Goal: Task Accomplishment & Management: Complete application form

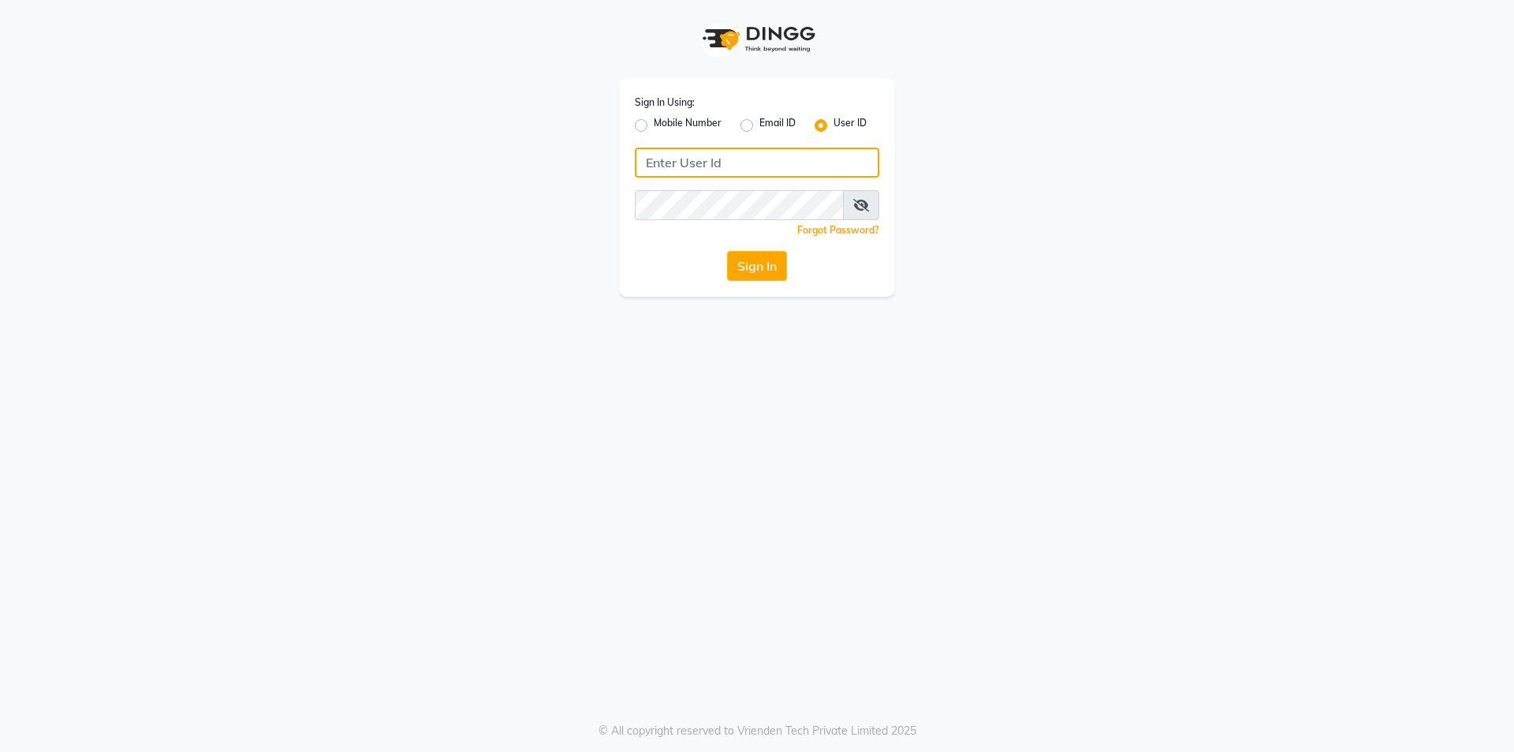
drag, startPoint x: 683, startPoint y: 165, endPoint x: 693, endPoint y: 163, distance: 10.4
click at [686, 165] on input "Username" at bounding box center [757, 162] width 244 height 30
type input "gayatri@123"
click at [745, 271] on button "Sign In" at bounding box center [757, 266] width 60 height 30
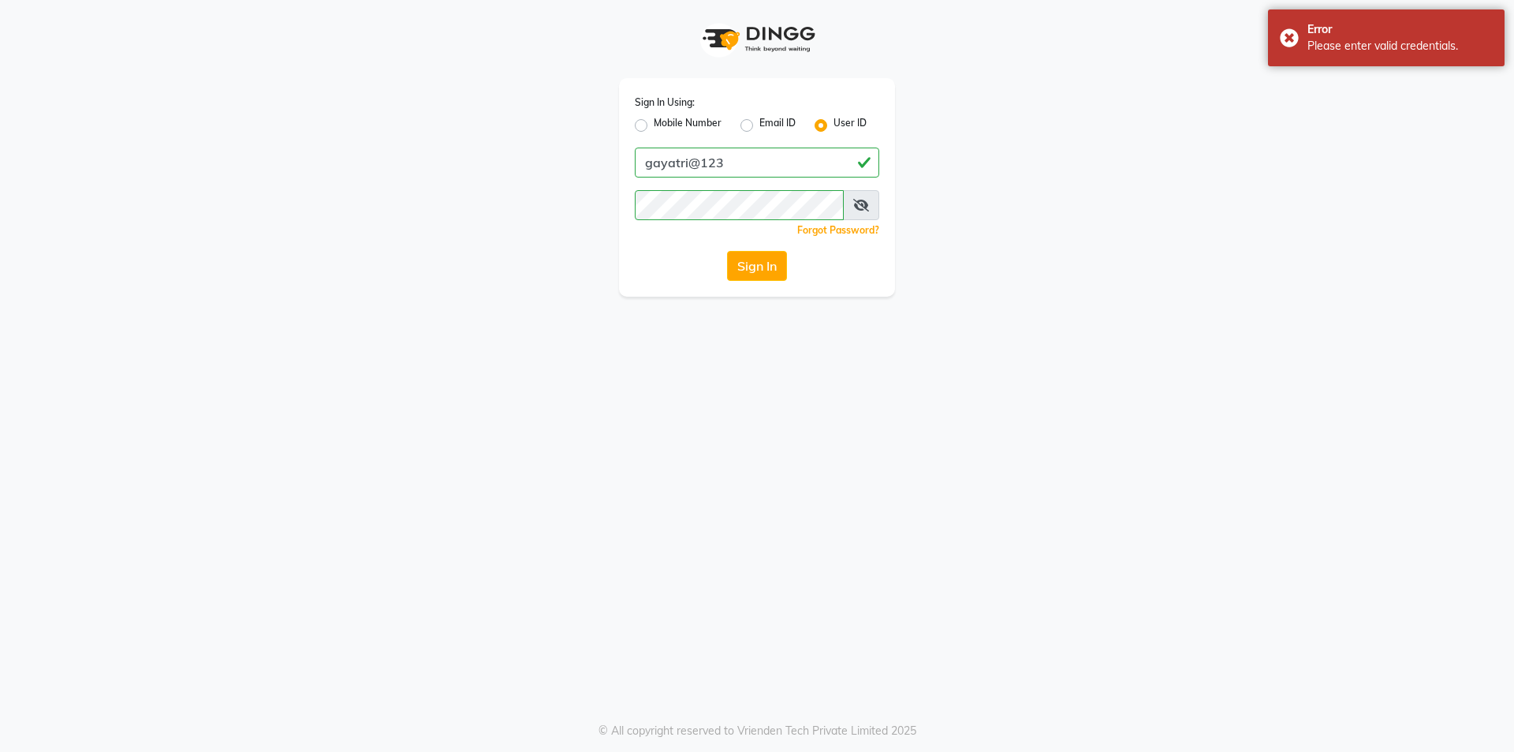
click at [858, 201] on icon at bounding box center [861, 205] width 16 height 13
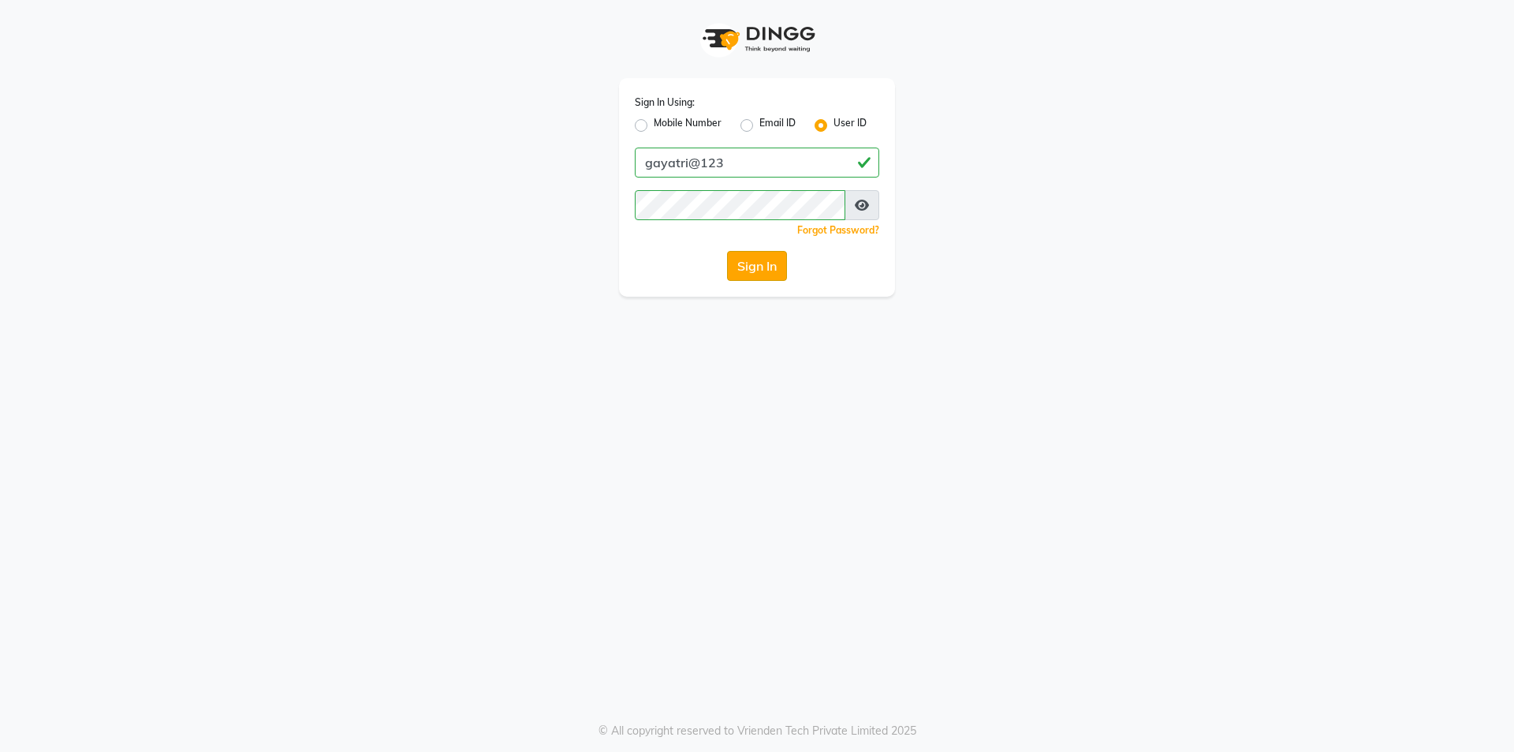
click at [756, 263] on button "Sign In" at bounding box center [757, 266] width 60 height 30
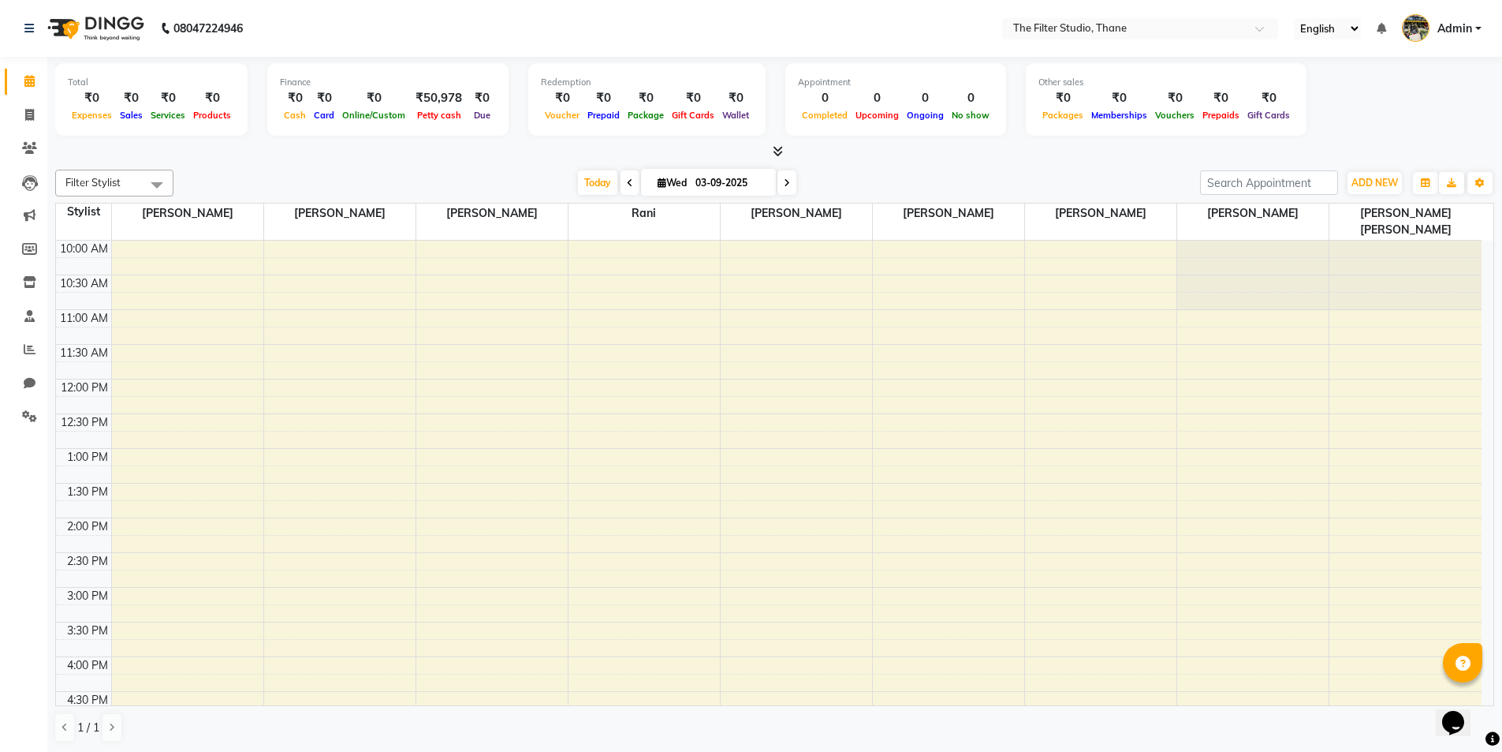
click at [56, 327] on td at bounding box center [83, 335] width 55 height 17
click at [27, 112] on icon at bounding box center [29, 115] width 9 height 12
select select "8024"
select select "service"
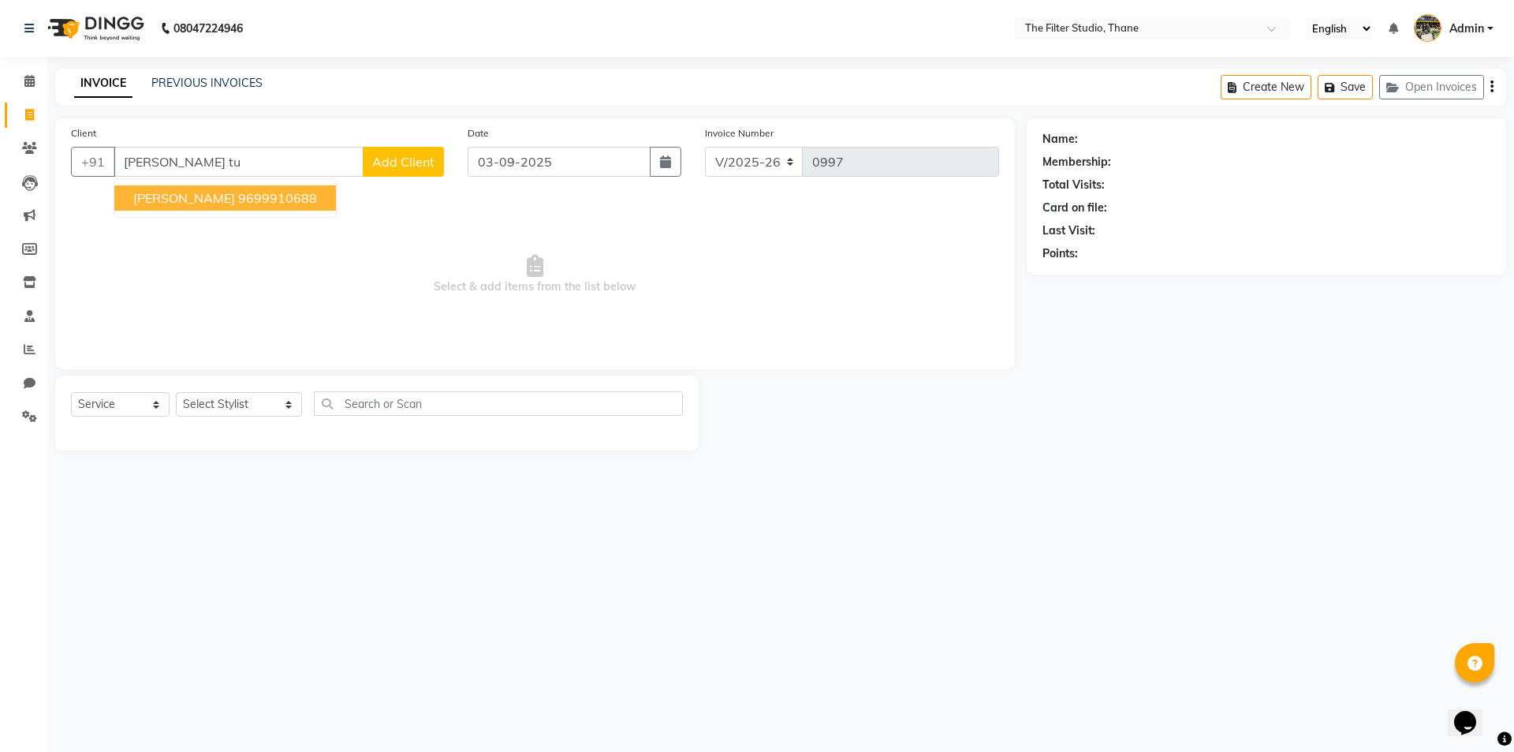
click at [234, 204] on span "[PERSON_NAME]" at bounding box center [184, 198] width 102 height 16
type input "9699910688"
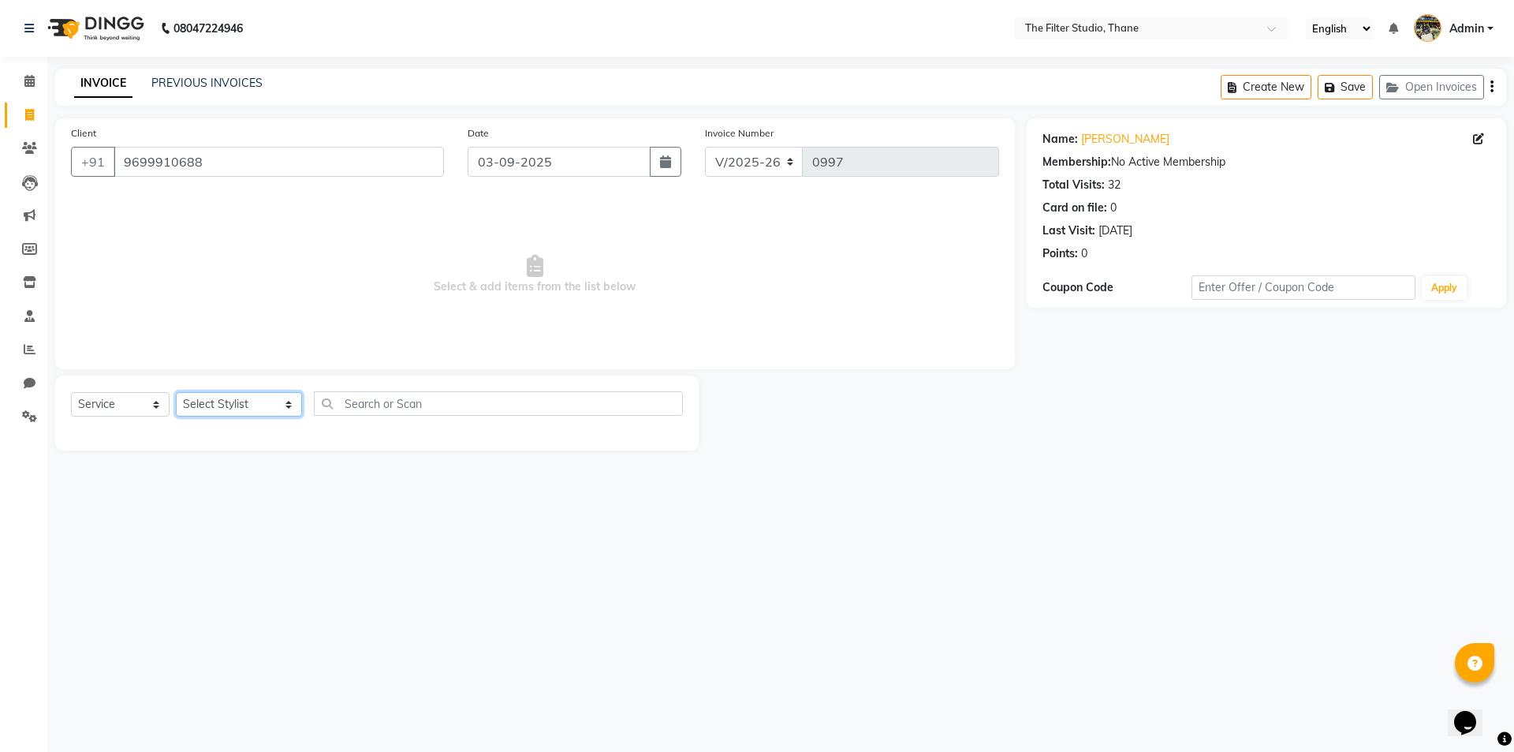
click at [211, 402] on select "Select Stylist [PERSON_NAME] [PERSON_NAME] [PERSON_NAME] [PERSON_NAME] [PERSON_…" at bounding box center [239, 404] width 126 height 24
select select "79372"
click at [176, 392] on select "Select Stylist [PERSON_NAME] [PERSON_NAME] [PERSON_NAME] [PERSON_NAME] [PERSON_…" at bounding box center [239, 404] width 126 height 24
click at [247, 474] on main "INVOICE PREVIOUS INVOICES Create New Save Open Invoices Client [PHONE_NUMBER] D…" at bounding box center [780, 271] width 1467 height 405
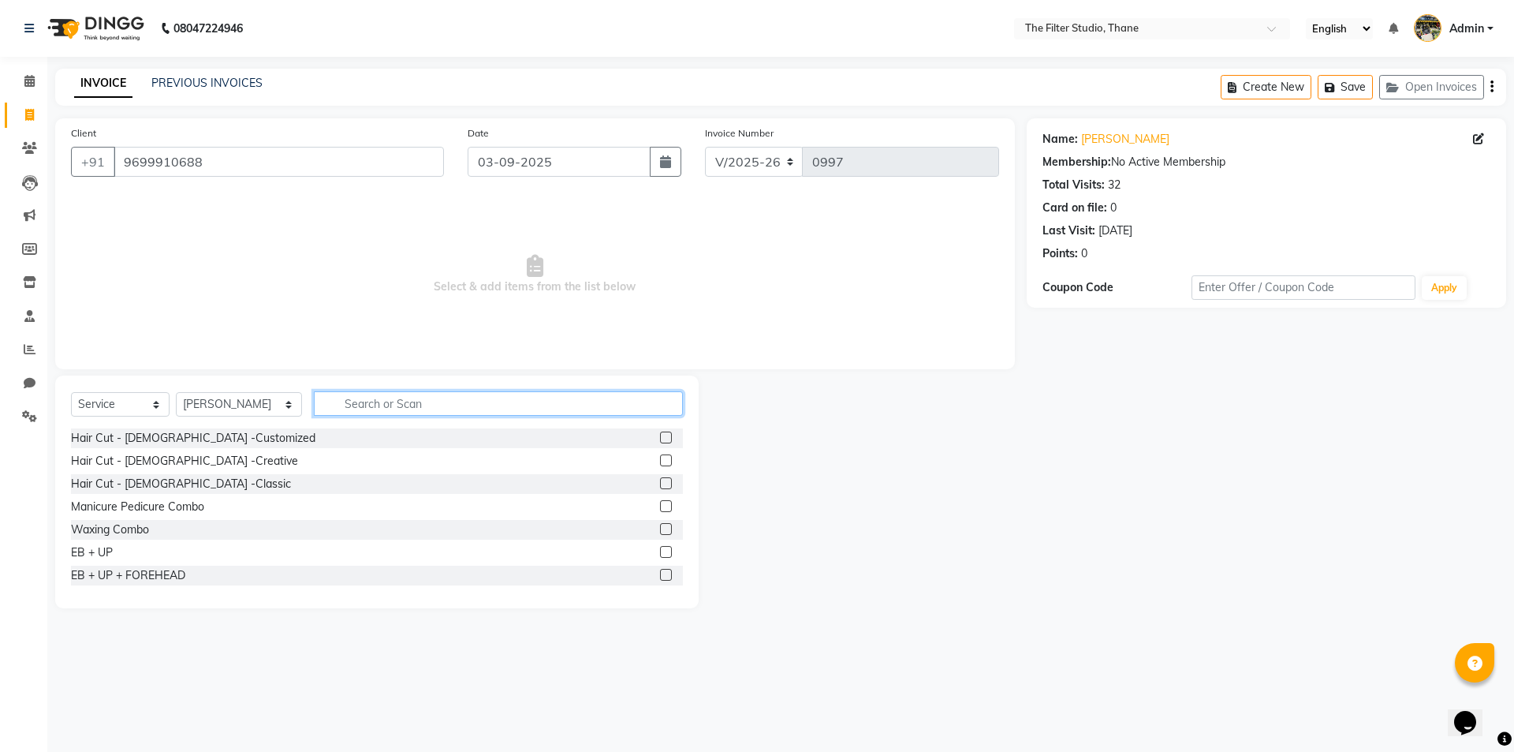
click at [323, 404] on input "text" at bounding box center [498, 403] width 369 height 24
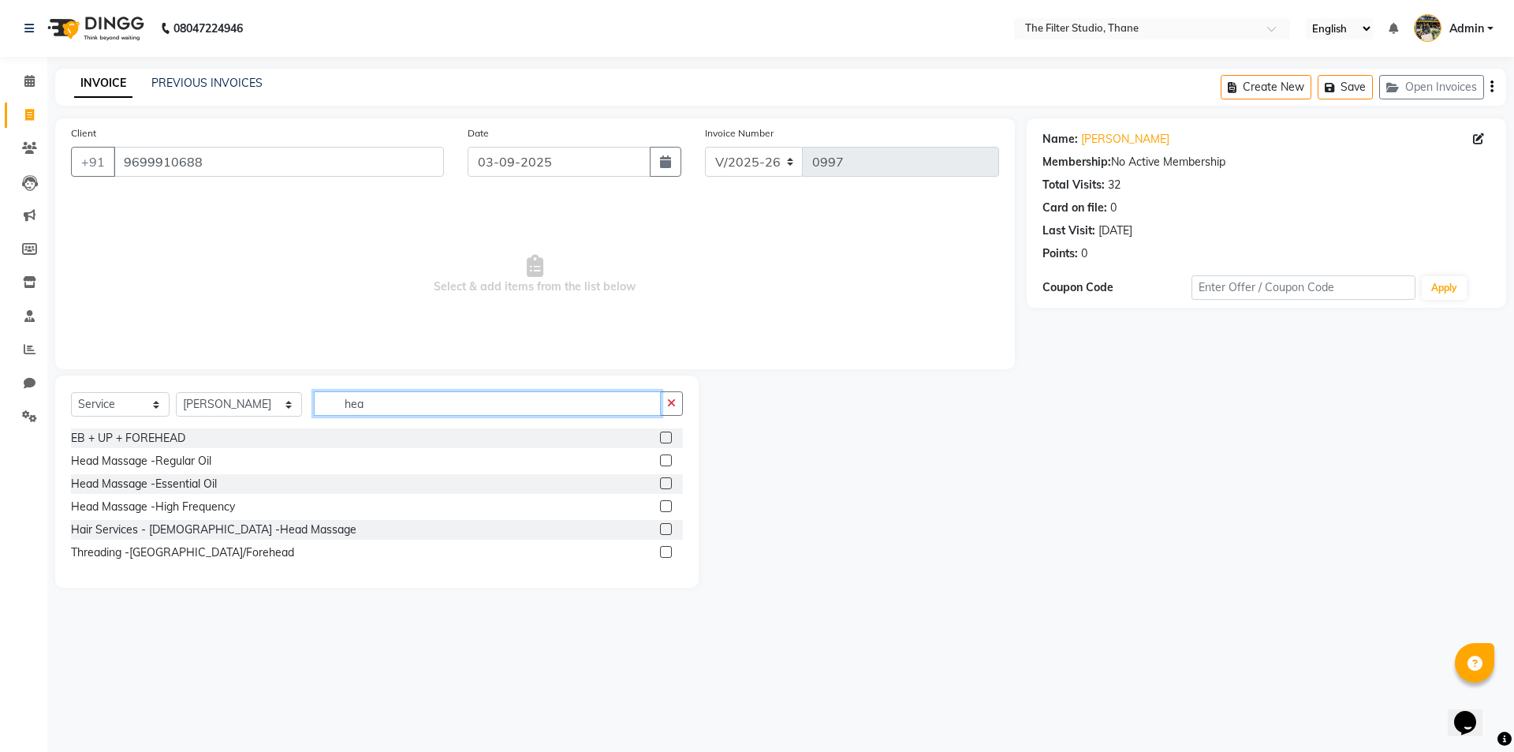
type input "hea"
click at [669, 462] on label at bounding box center [666, 460] width 12 height 12
click at [669, 462] on input "checkbox" at bounding box center [665, 461] width 10 height 10
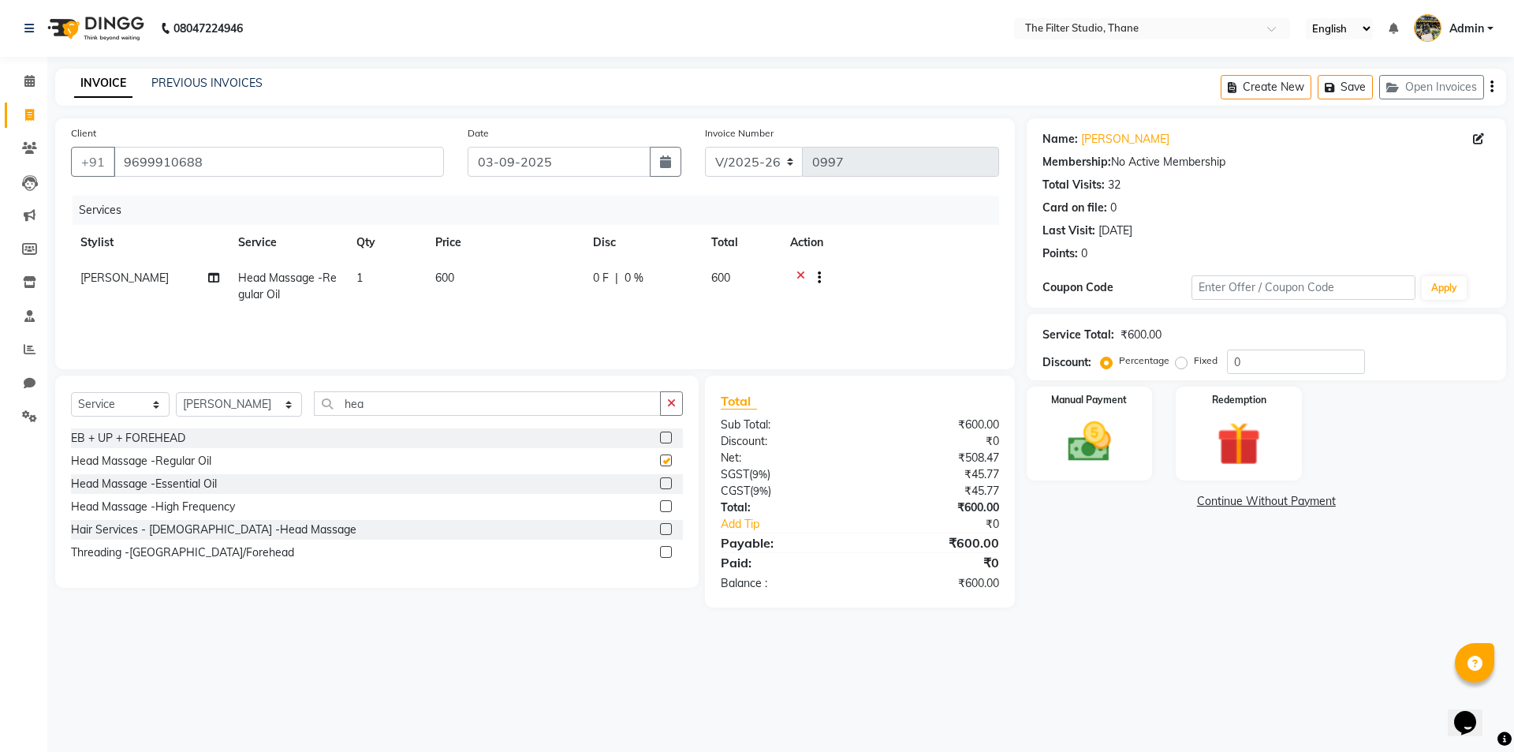
checkbox input "false"
click at [245, 409] on select "Select Stylist [PERSON_NAME] [PERSON_NAME] [PERSON_NAME] [PERSON_NAME] [PERSON_…" at bounding box center [239, 404] width 126 height 24
select select "72544"
click at [176, 392] on select "Select Stylist [PERSON_NAME] [PERSON_NAME] [PERSON_NAME] [PERSON_NAME] [PERSON_…" at bounding box center [239, 404] width 126 height 24
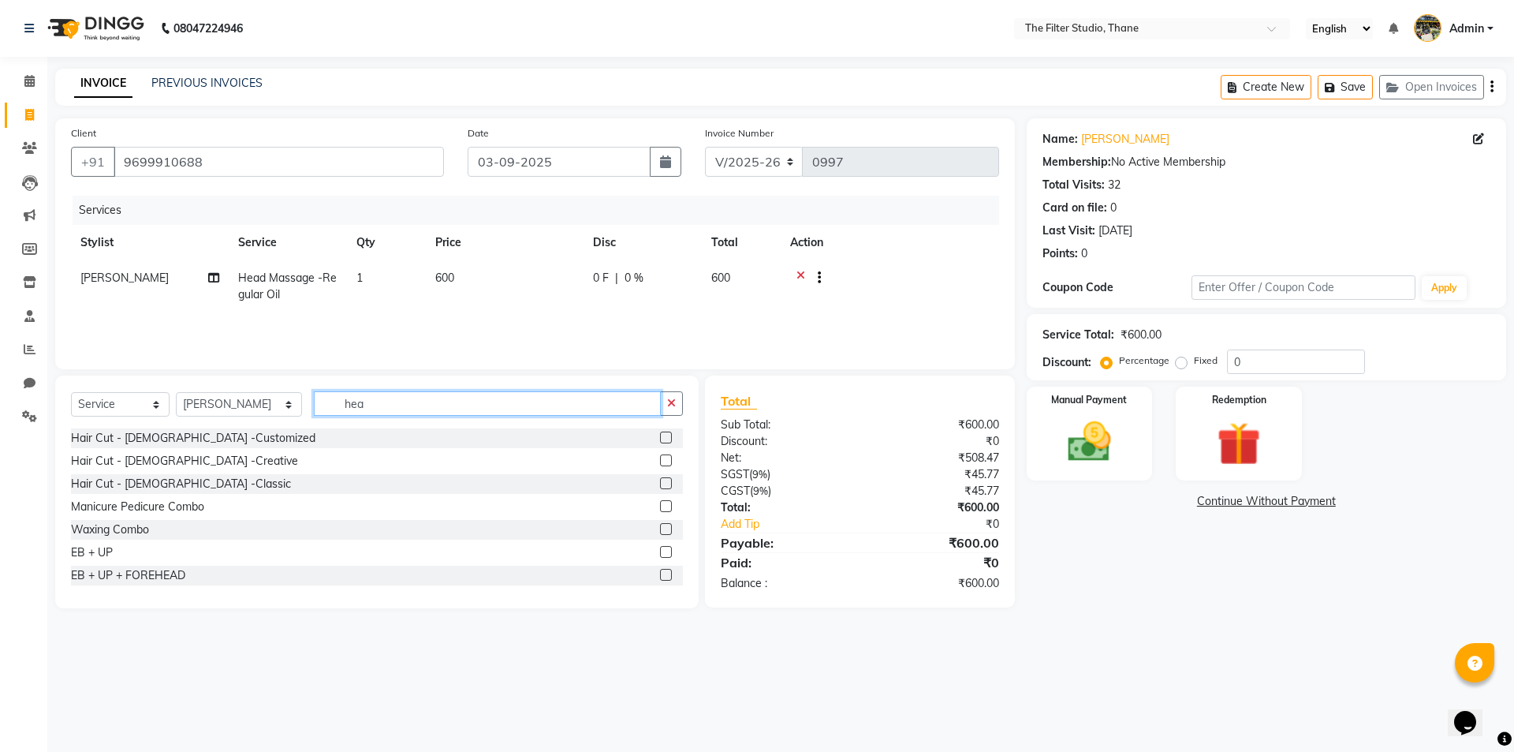
click at [371, 401] on input "hea" at bounding box center [487, 403] width 347 height 24
type input "h"
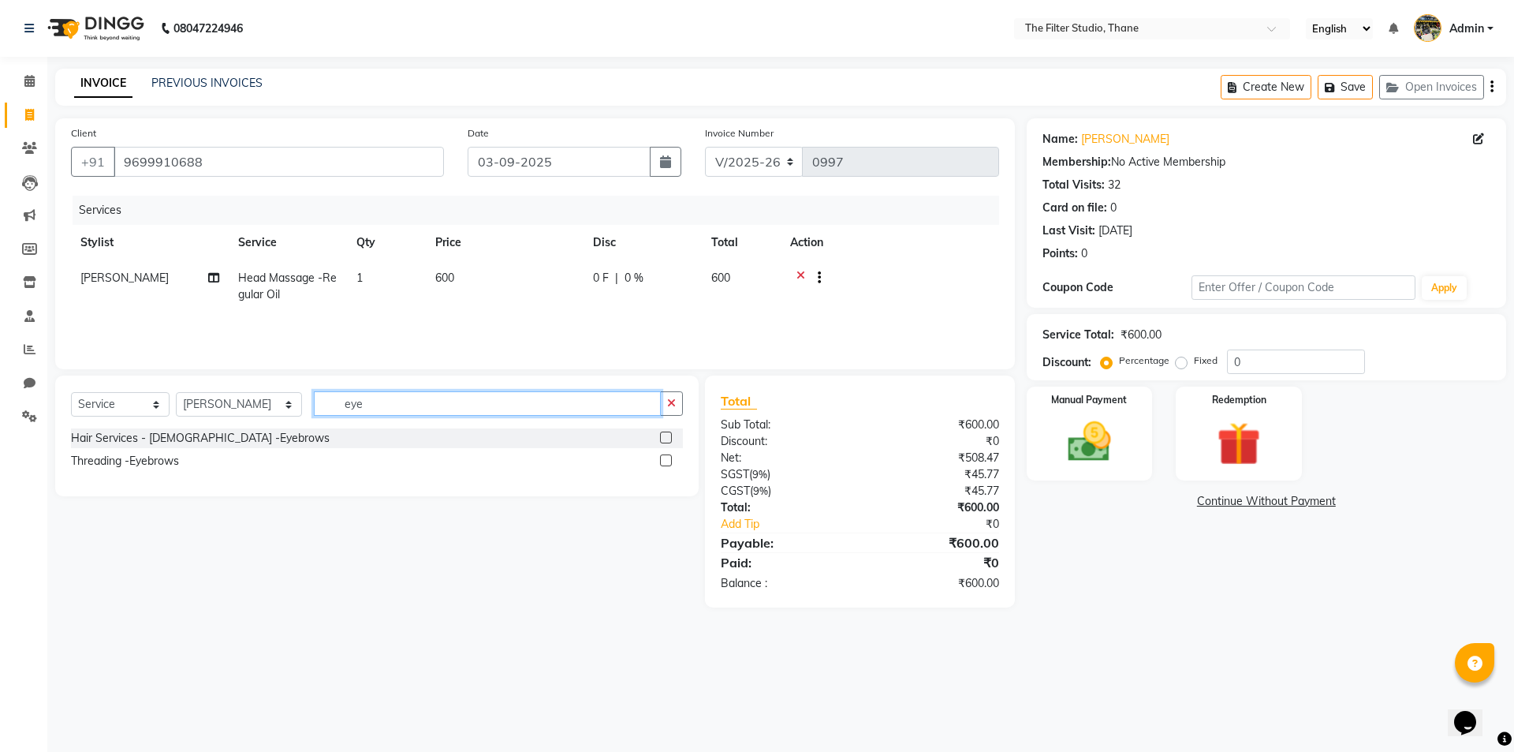
type input "eye"
click at [665, 460] on label at bounding box center [666, 460] width 12 height 12
click at [665, 460] on input "checkbox" at bounding box center [665, 461] width 10 height 10
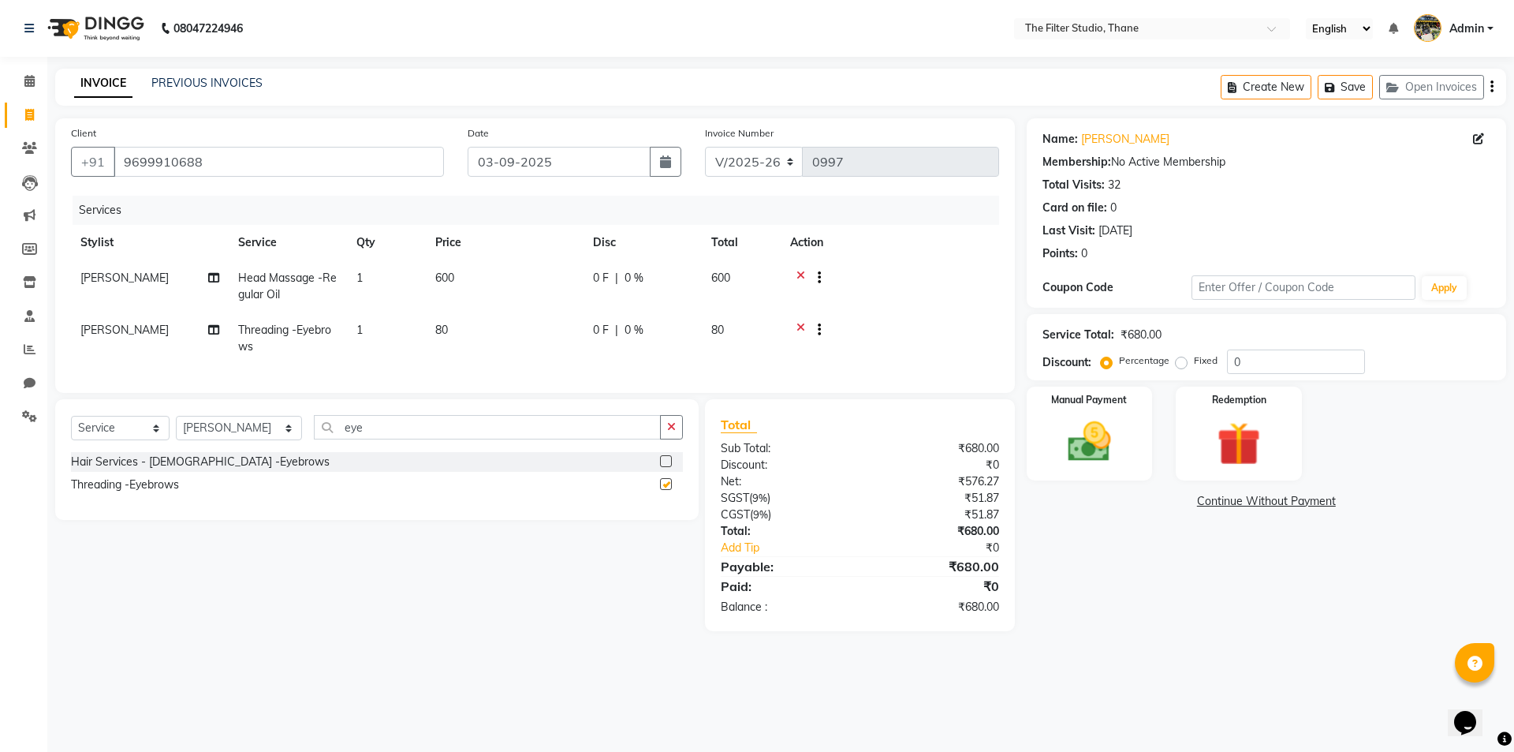
checkbox input "false"
click at [1128, 438] on div "Manual Payment" at bounding box center [1089, 433] width 131 height 97
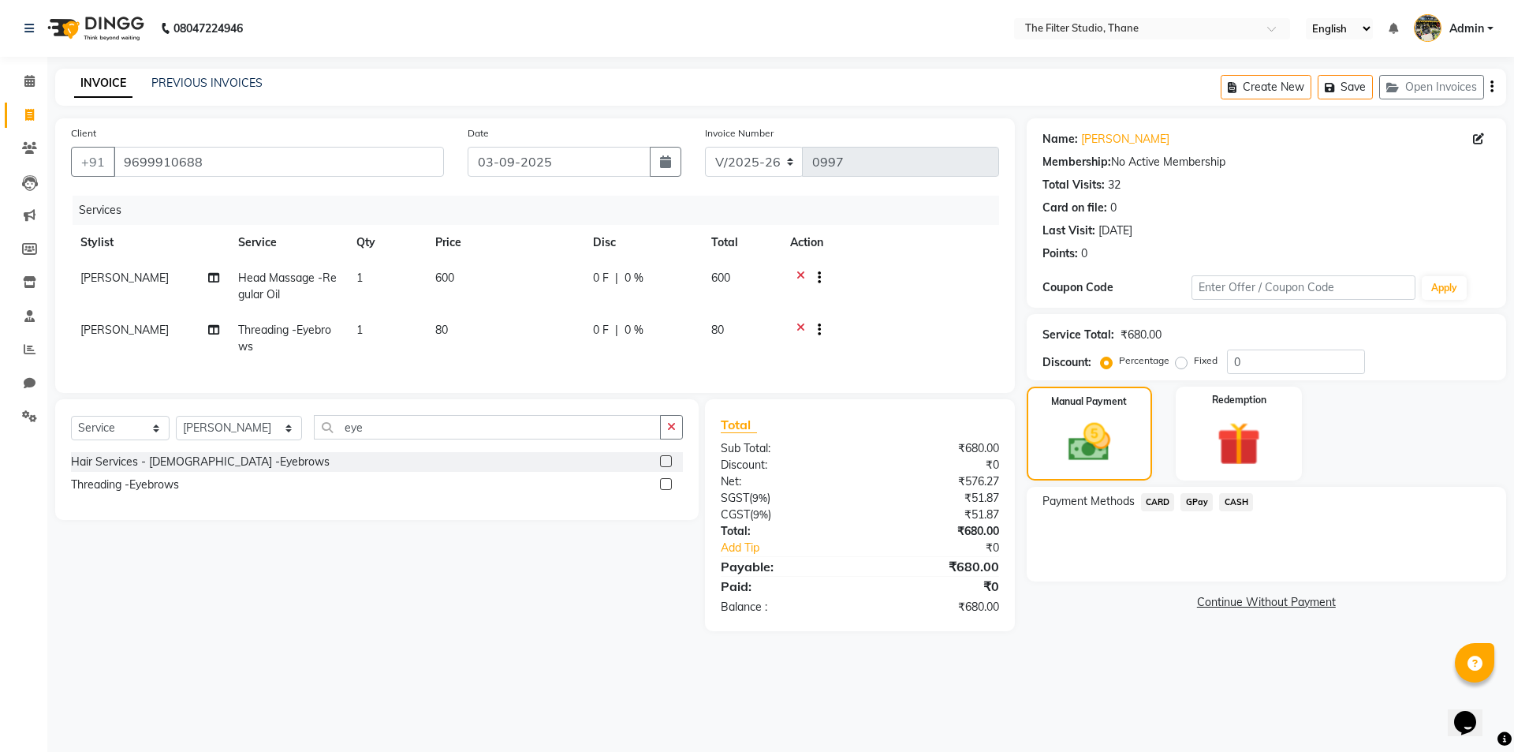
click at [1162, 507] on span "CARD" at bounding box center [1158, 502] width 34 height 18
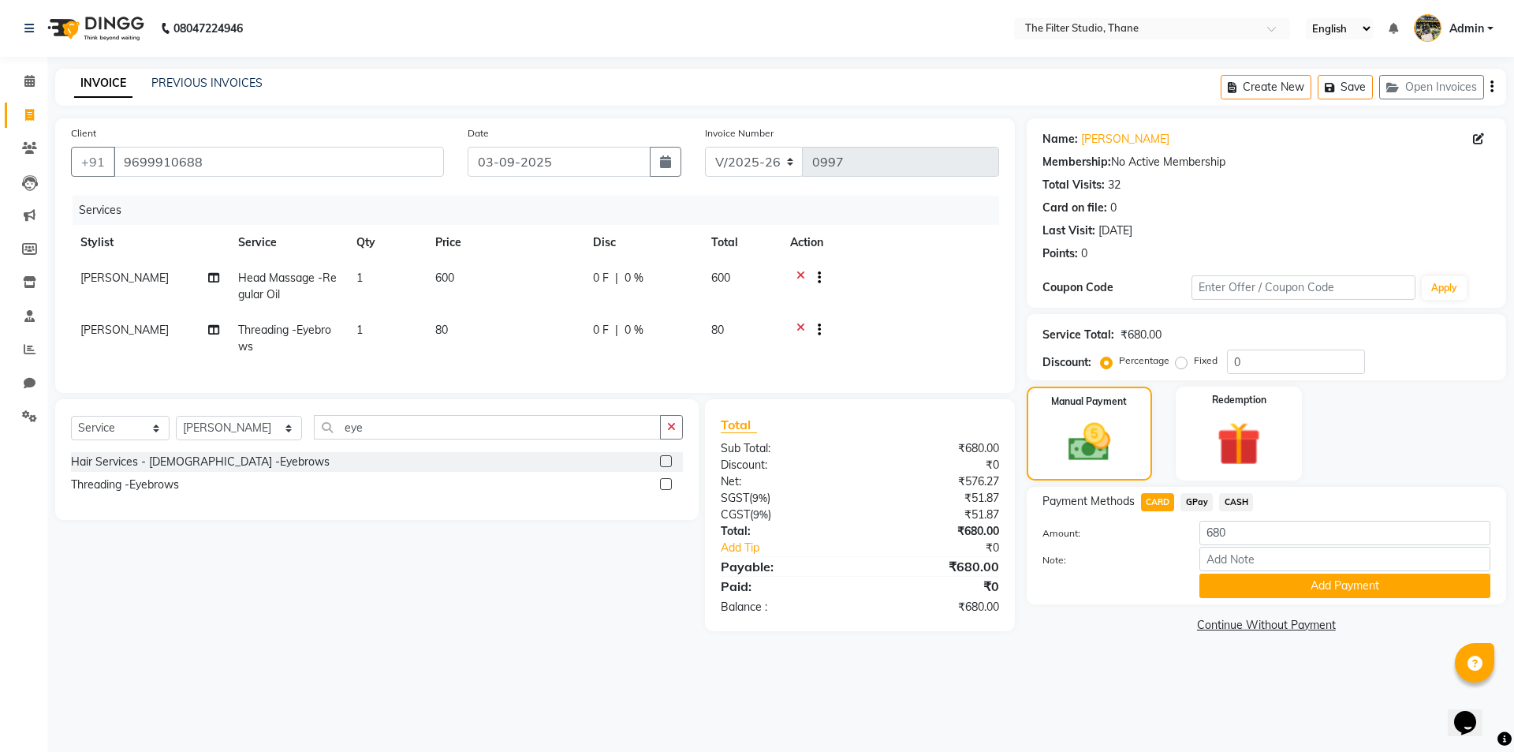
click at [1230, 506] on span "CASH" at bounding box center [1236, 502] width 34 height 18
click at [1213, 587] on button "Add Payment" at bounding box center [1345, 585] width 291 height 24
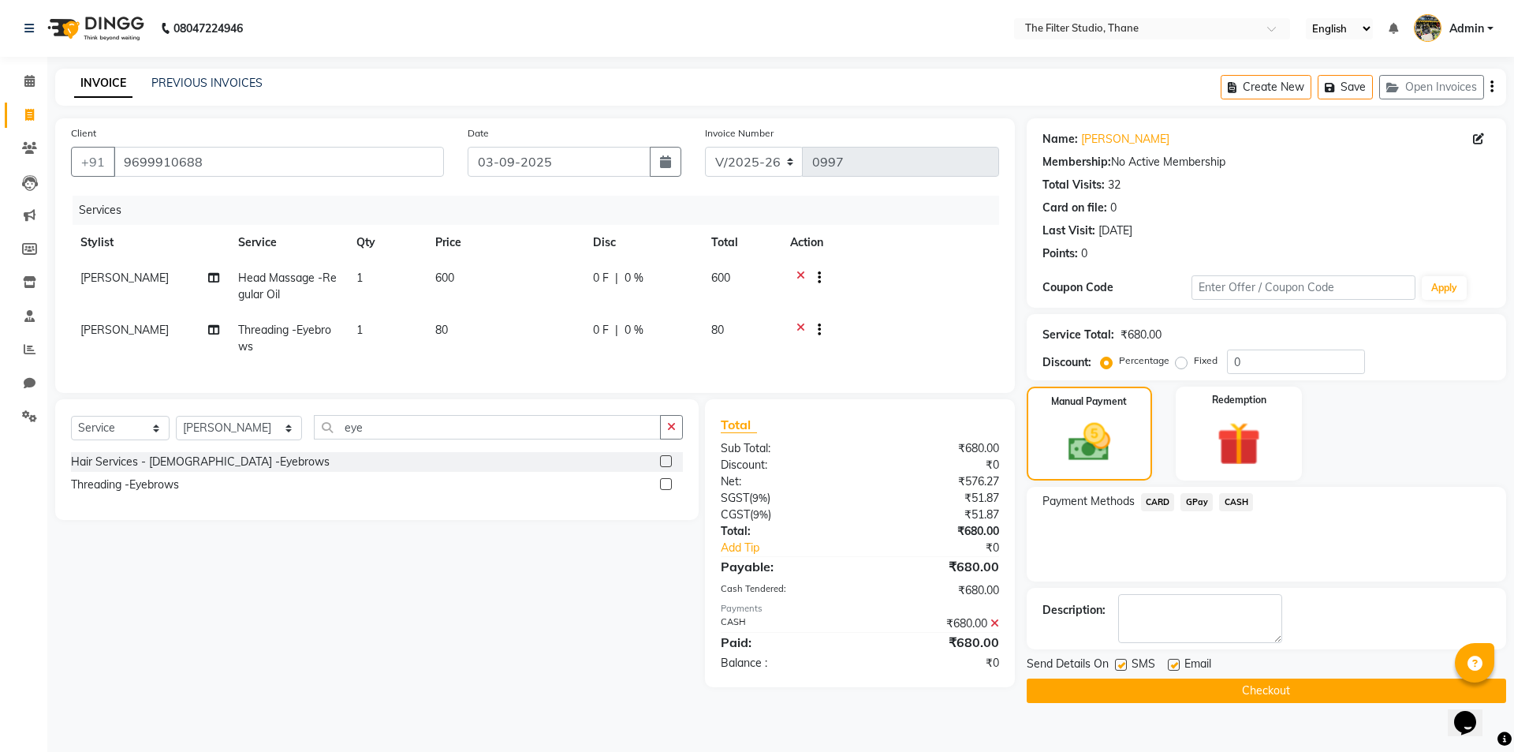
click at [1126, 666] on label at bounding box center [1121, 665] width 12 height 12
click at [1125, 666] on input "checkbox" at bounding box center [1120, 665] width 10 height 10
checkbox input "false"
click at [1121, 691] on button "Checkout" at bounding box center [1267, 690] width 480 height 24
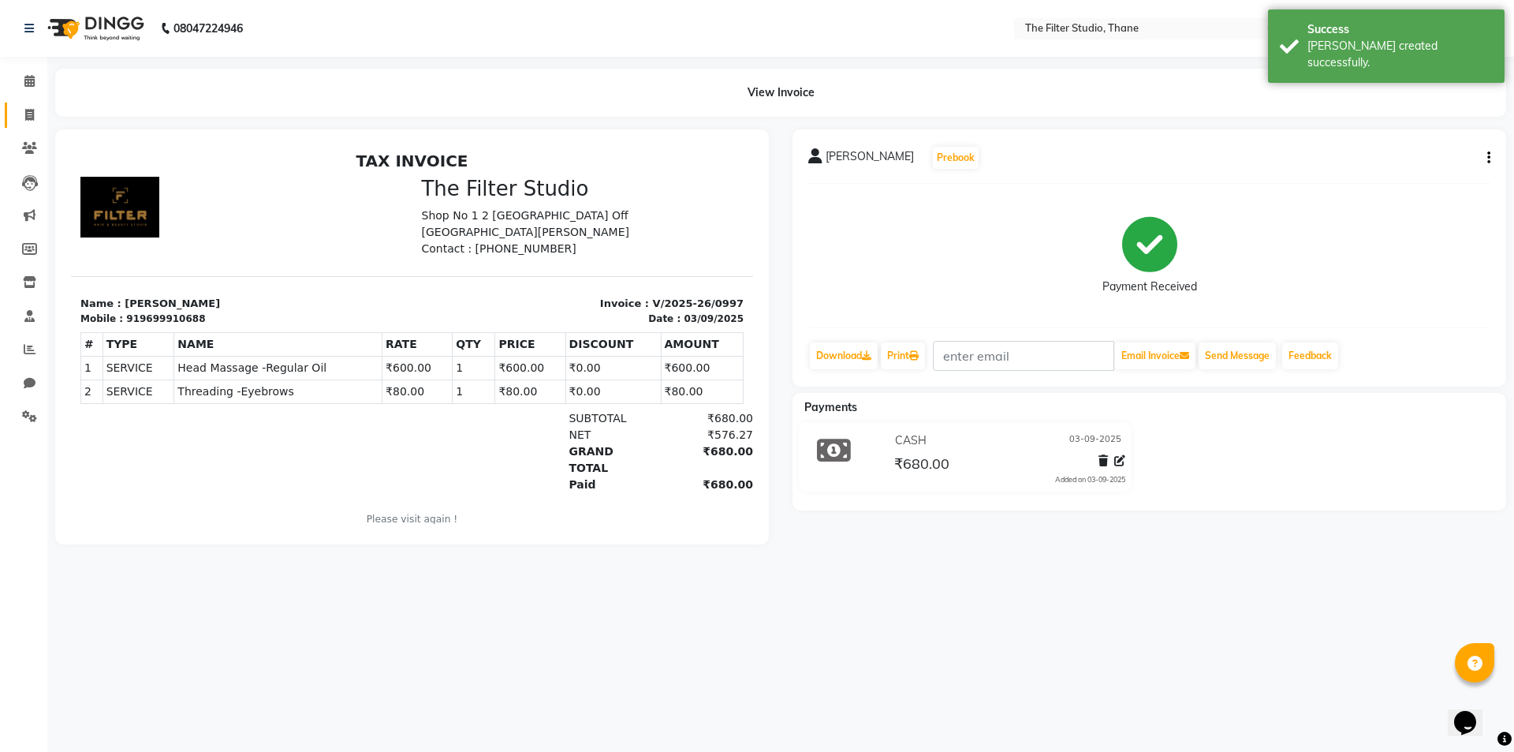
click at [33, 125] on link "Invoice" at bounding box center [24, 116] width 38 height 26
select select "service"
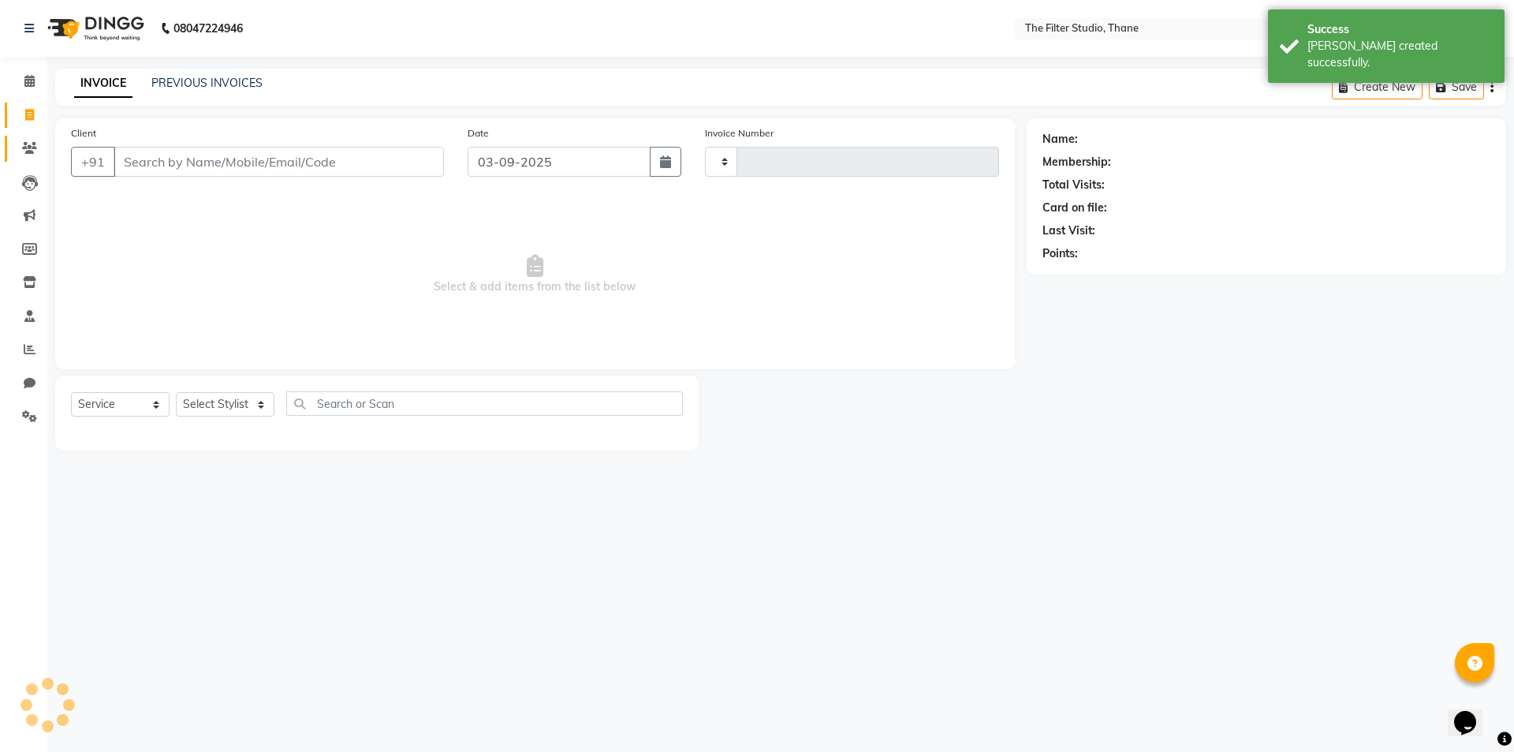
type input "0998"
select select "8024"
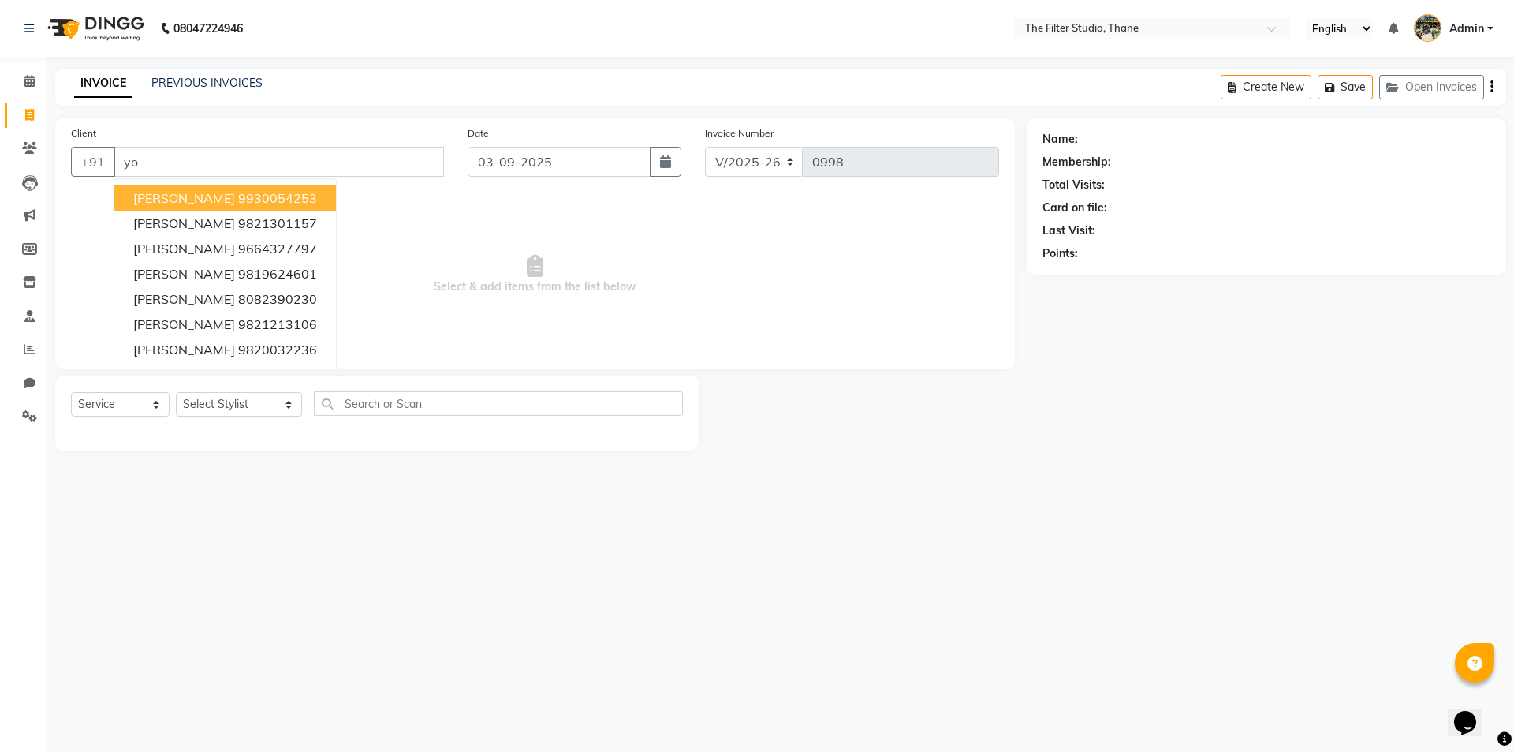
type input "y"
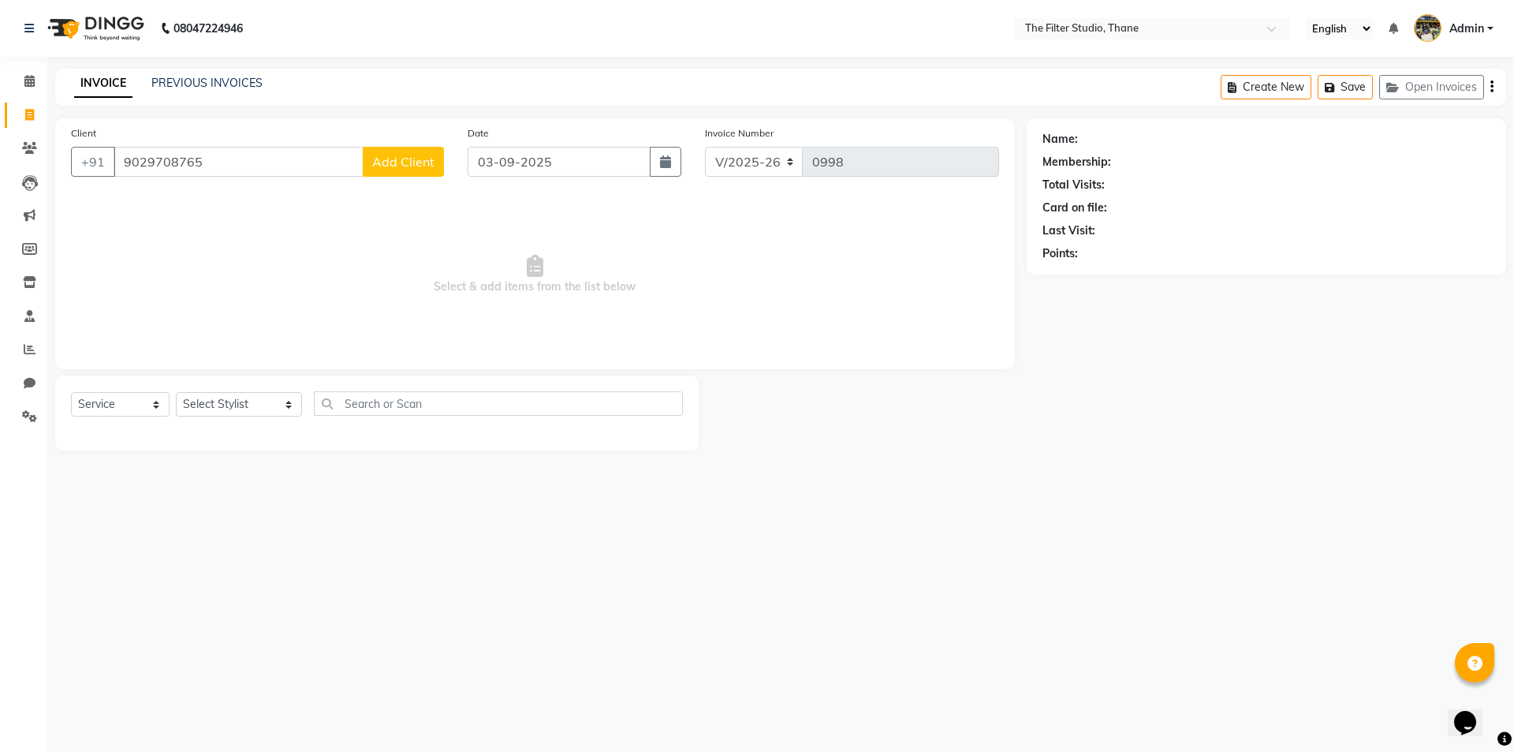
type input "9029708765"
click at [438, 167] on button "Add Client" at bounding box center [403, 162] width 81 height 30
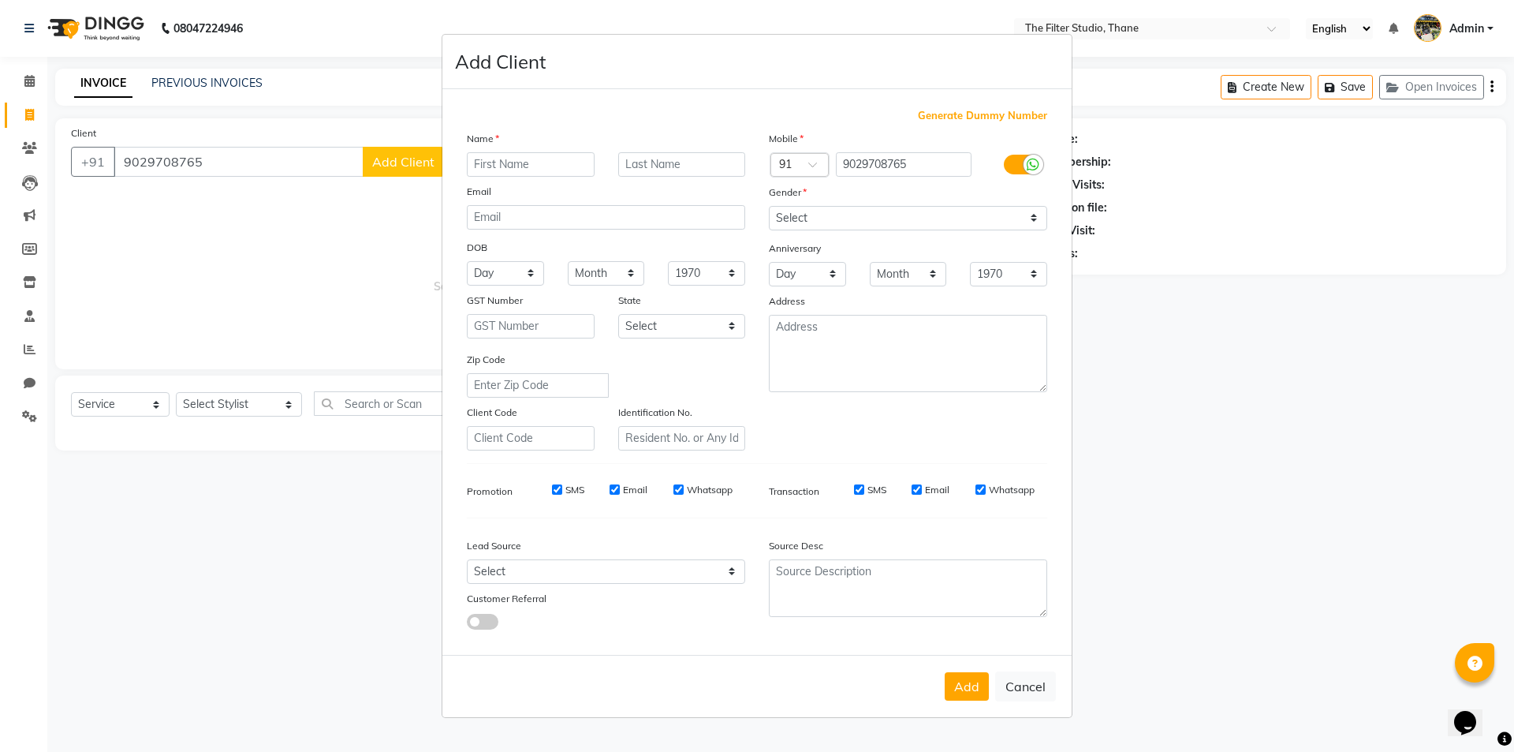
drag, startPoint x: 561, startPoint y: 160, endPoint x: 707, endPoint y: 159, distance: 145.9
click at [562, 160] on input "text" at bounding box center [531, 164] width 128 height 24
type input "y"
type input "[PERSON_NAME]"
click at [681, 175] on input "text" at bounding box center [682, 164] width 128 height 24
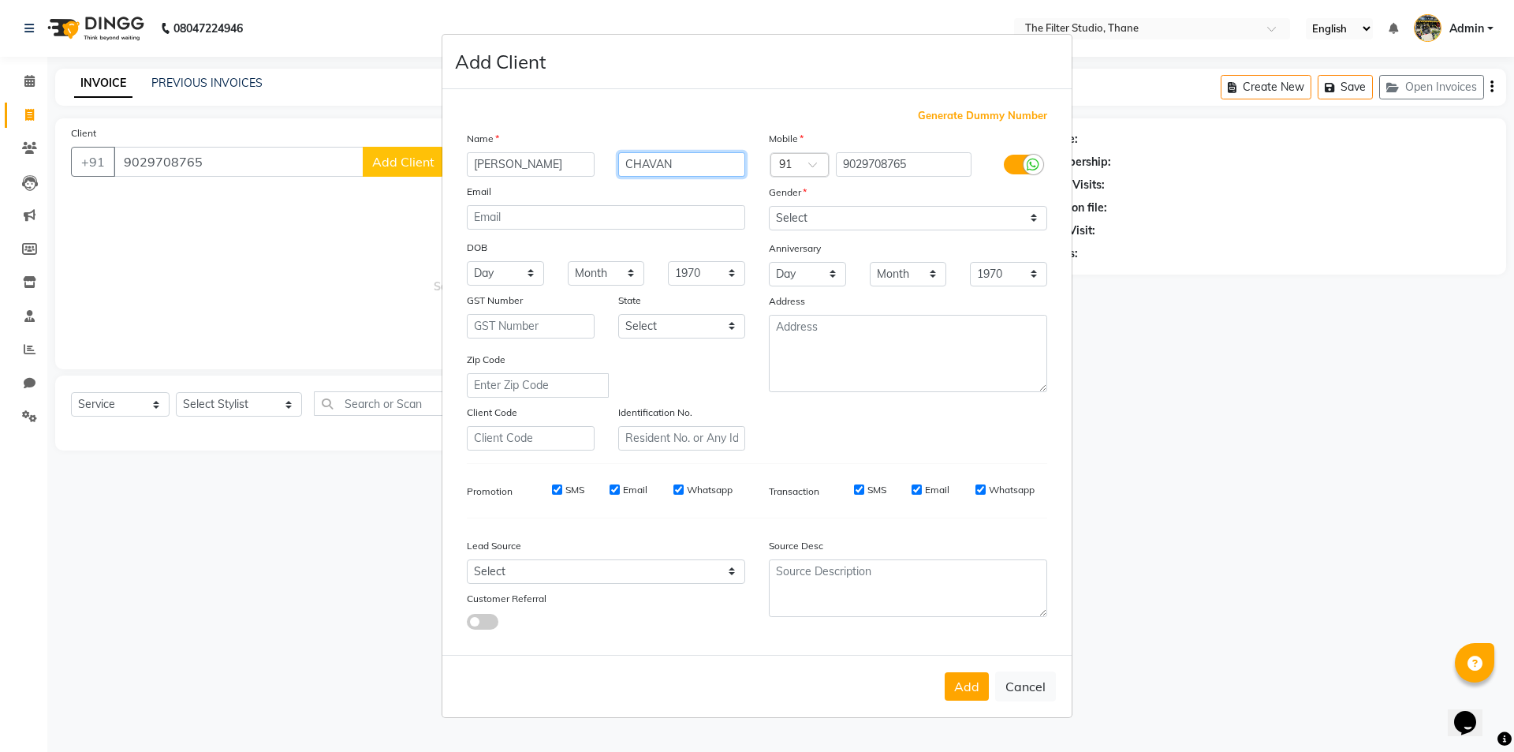
type input "CHAVAN"
click at [811, 228] on select "Select [DEMOGRAPHIC_DATA] [DEMOGRAPHIC_DATA] Other Prefer Not To Say" at bounding box center [908, 218] width 278 height 24
select select "[DEMOGRAPHIC_DATA]"
click at [769, 206] on select "Select [DEMOGRAPHIC_DATA] [DEMOGRAPHIC_DATA] Other Prefer Not To Say" at bounding box center [908, 218] width 278 height 24
drag, startPoint x: 971, startPoint y: 683, endPoint x: 552, endPoint y: 377, distance: 518.7
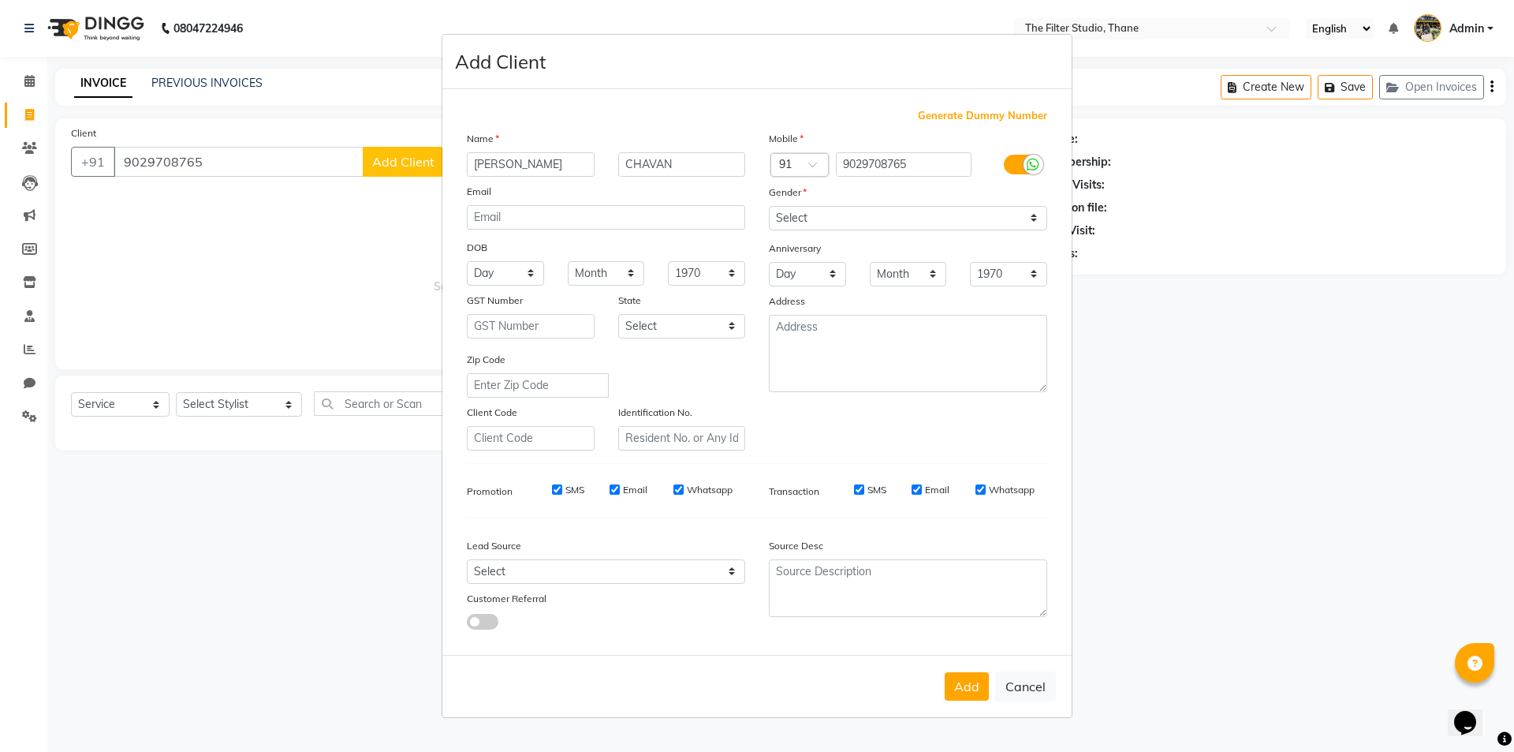
click at [971, 682] on button "Add" at bounding box center [967, 686] width 44 height 28
select select
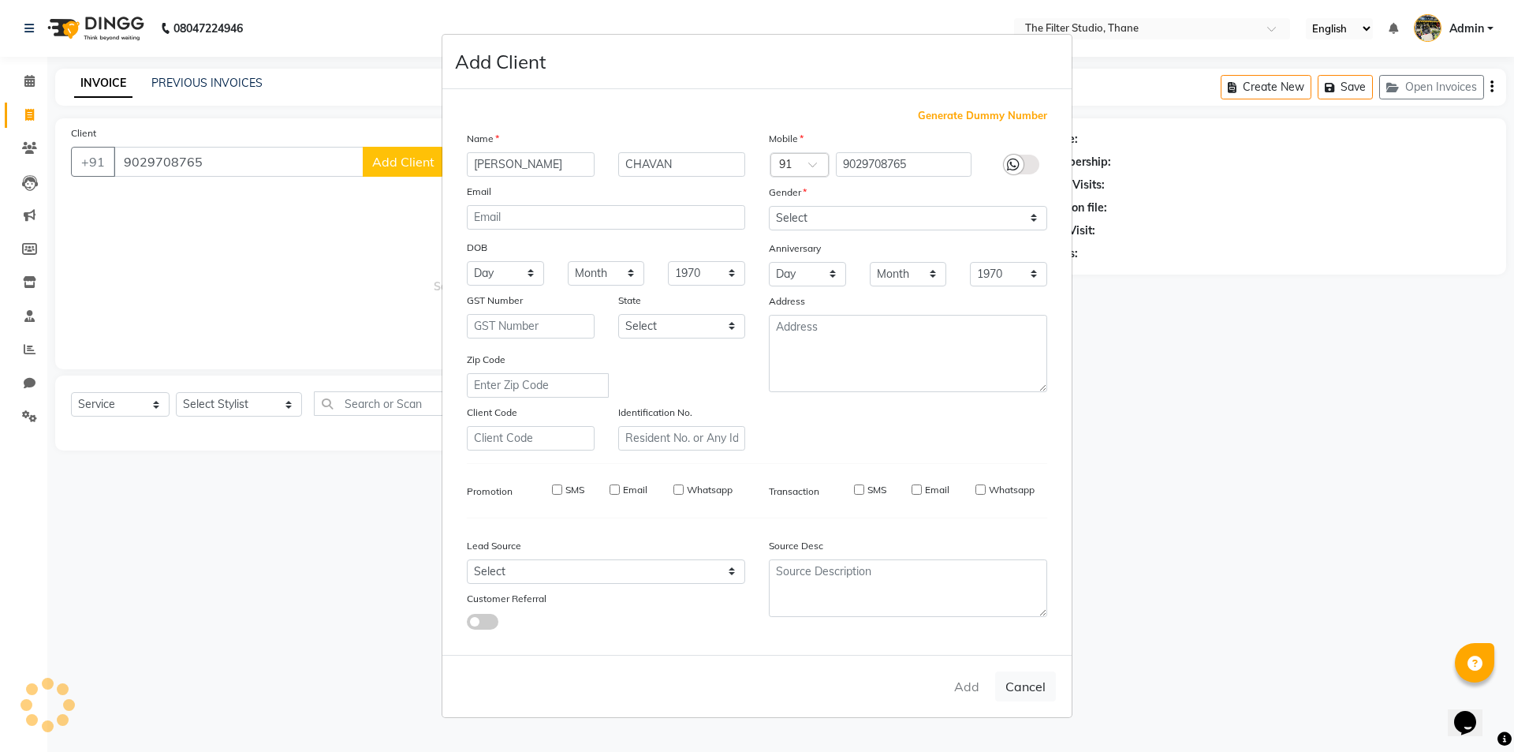
select select
checkbox input "false"
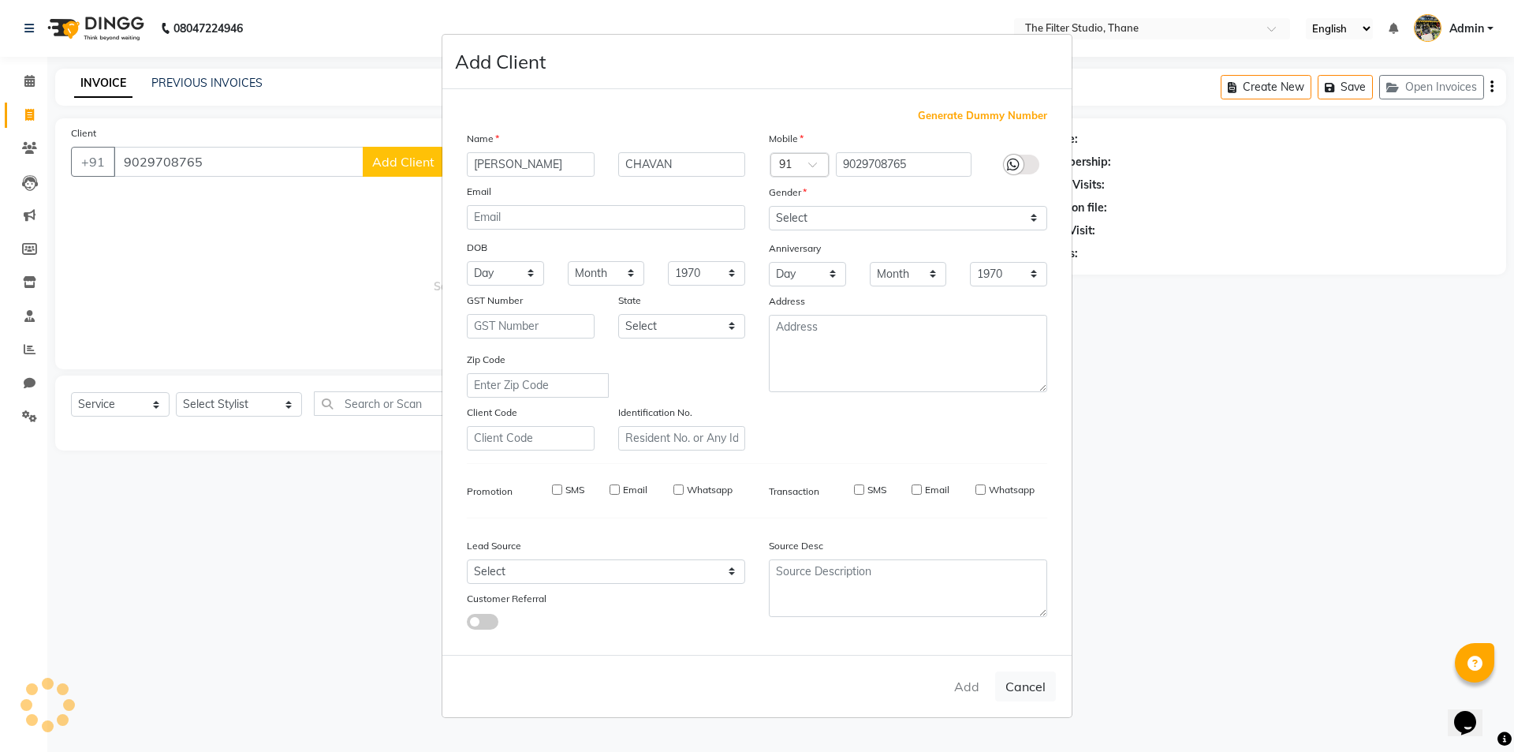
checkbox input "false"
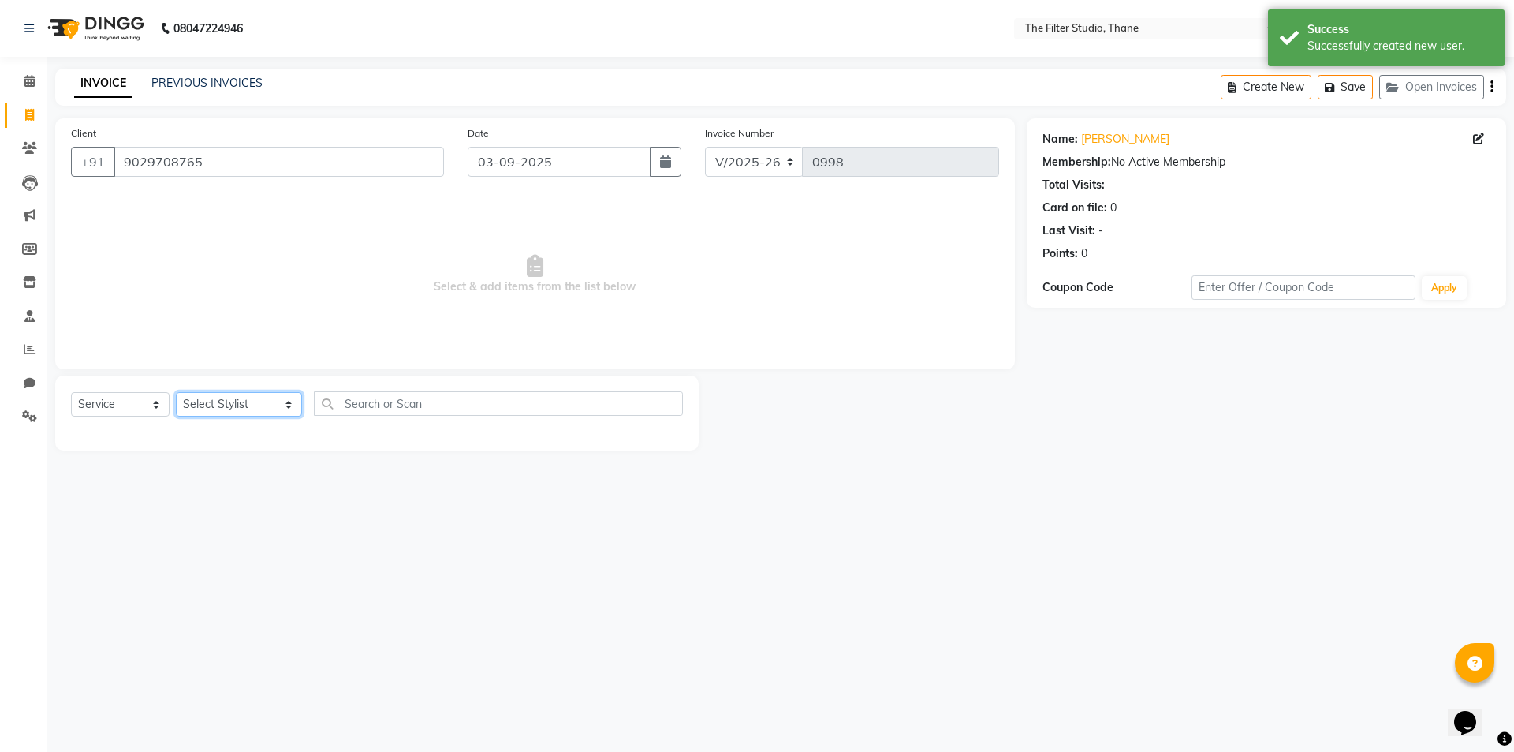
click at [244, 394] on select "Select Stylist [PERSON_NAME] [PERSON_NAME] [PERSON_NAME] [PERSON_NAME] [PERSON_…" at bounding box center [239, 404] width 126 height 24
select select "72544"
click at [176, 392] on select "Select Stylist [PERSON_NAME] [PERSON_NAME] [PERSON_NAME] [PERSON_NAME] [PERSON_…" at bounding box center [239, 404] width 126 height 24
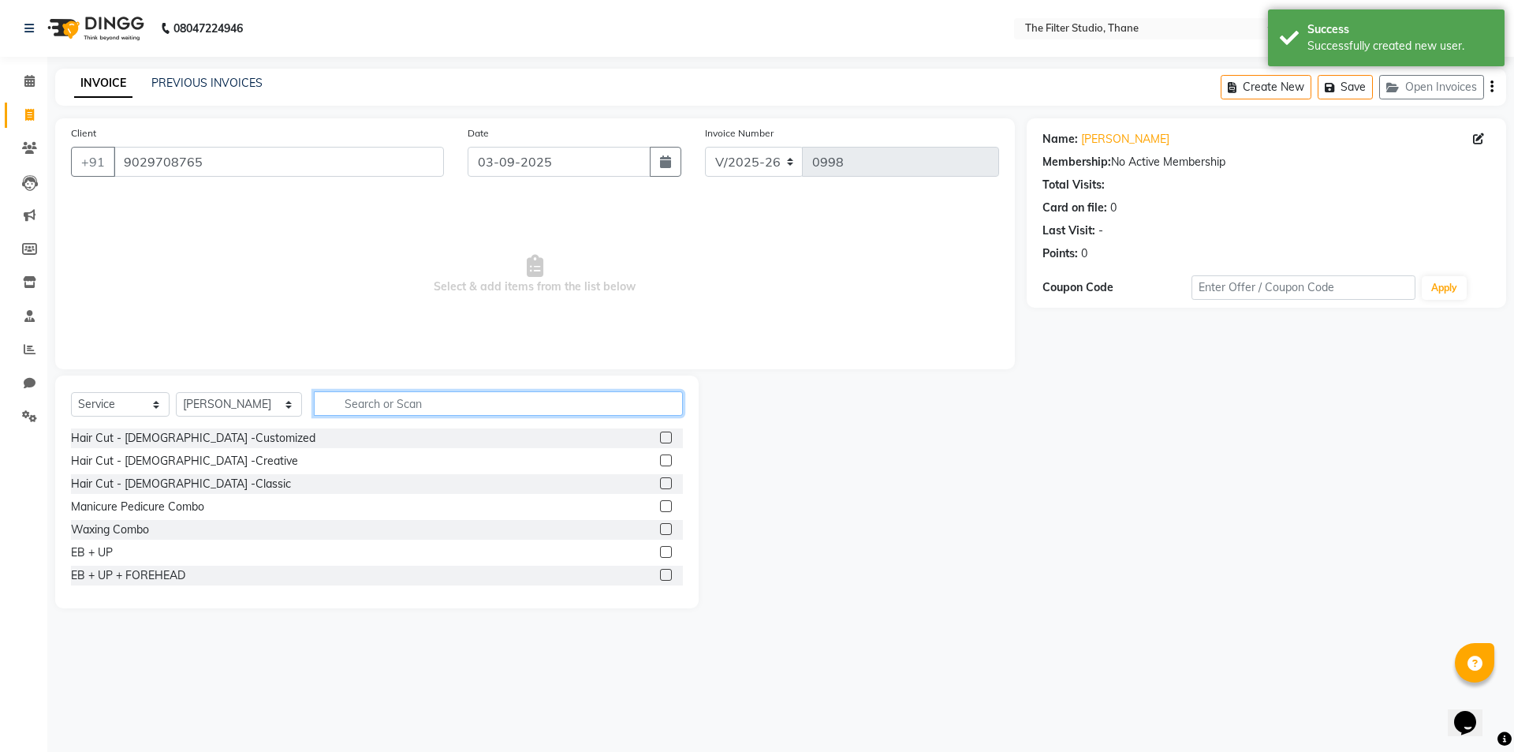
click at [341, 400] on input "text" at bounding box center [498, 403] width 369 height 24
type input "B"
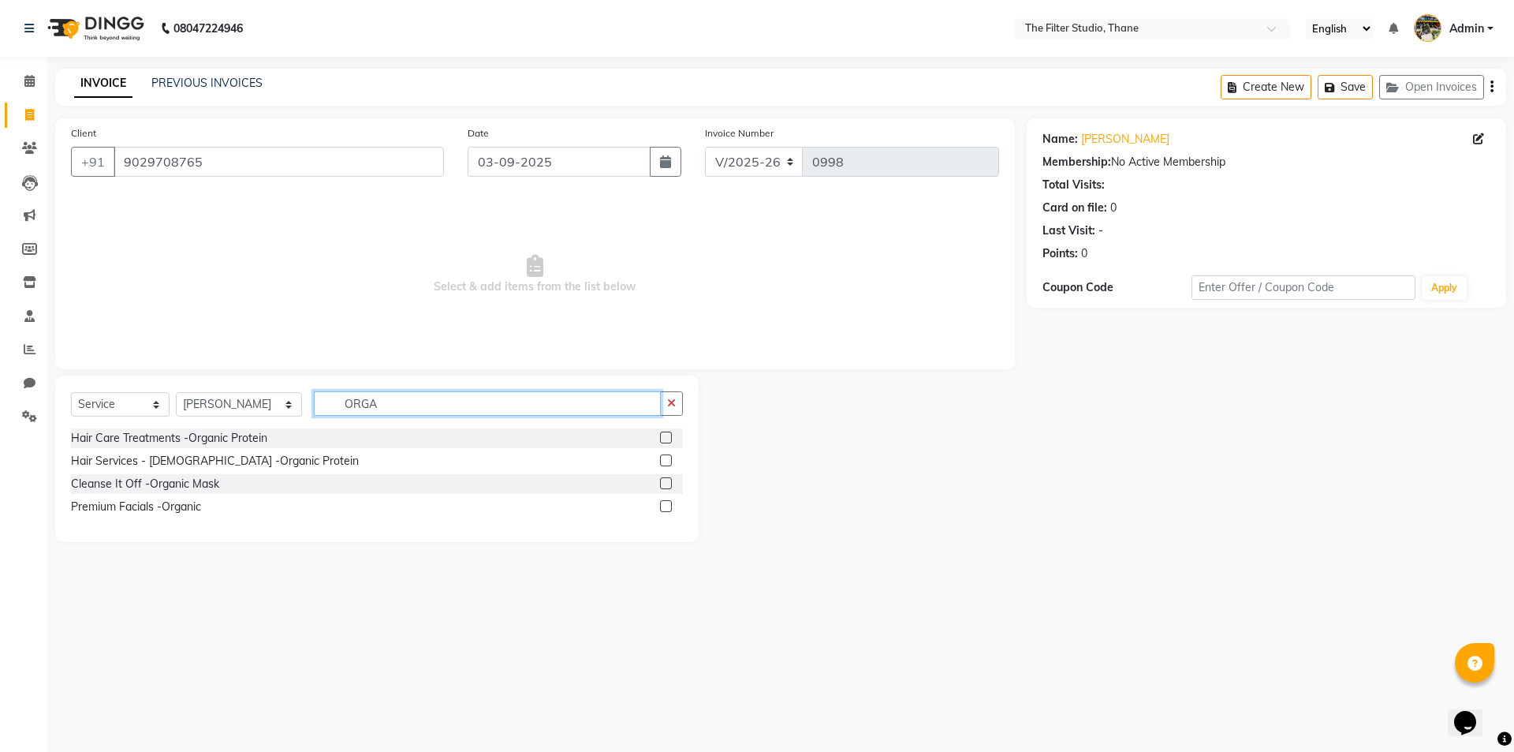
type input "ORGA"
click at [666, 438] on label at bounding box center [666, 437] width 12 height 12
click at [666, 438] on input "checkbox" at bounding box center [665, 438] width 10 height 10
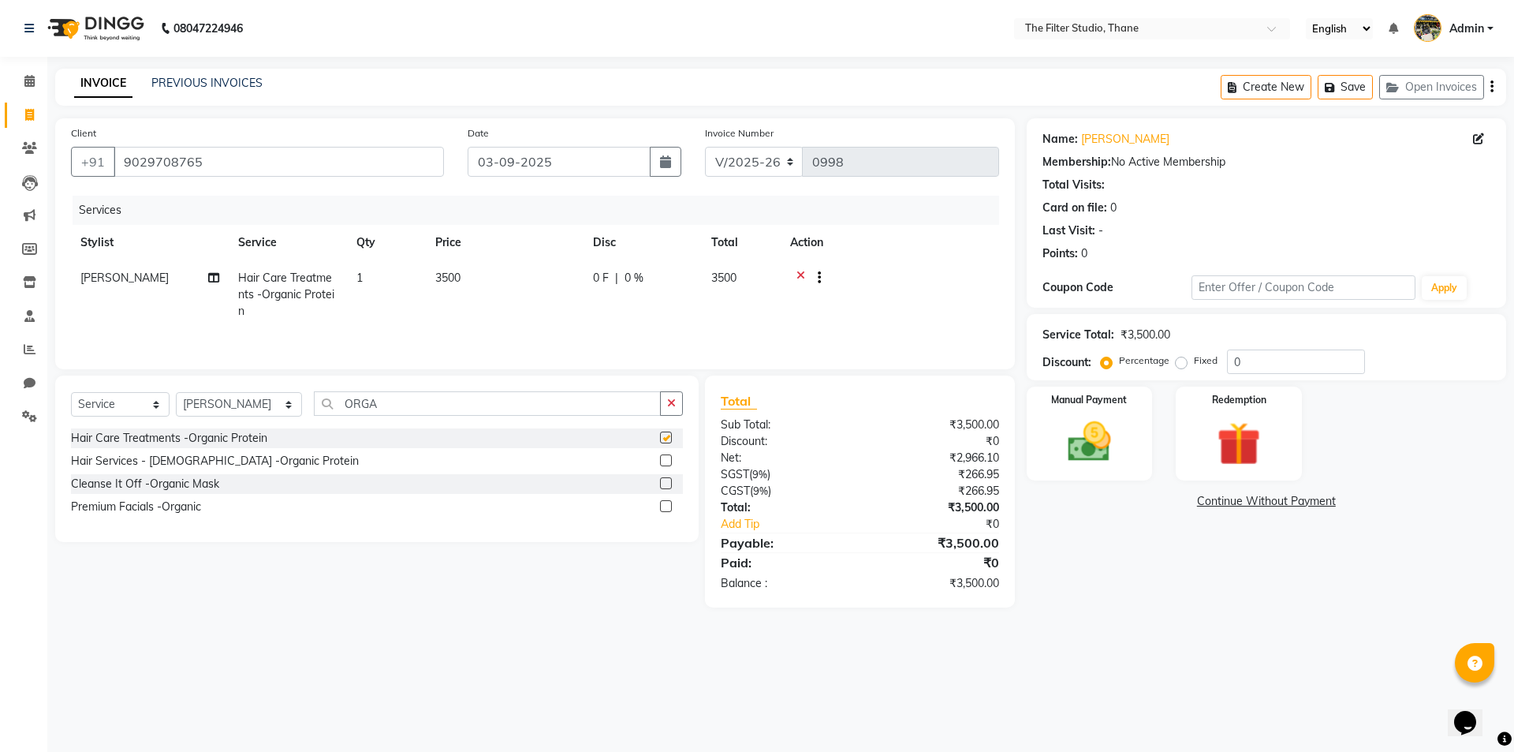
checkbox input "false"
click at [447, 287] on td "3500" at bounding box center [505, 294] width 158 height 69
select select "72544"
drag, startPoint x: 517, startPoint y: 278, endPoint x: 442, endPoint y: 280, distance: 75.7
click at [442, 280] on tr "[PERSON_NAME] Gayatri [PERSON_NAME] [PERSON_NAME] [PERSON_NAME] [PERSON_NAME] […" at bounding box center [535, 293] width 928 height 67
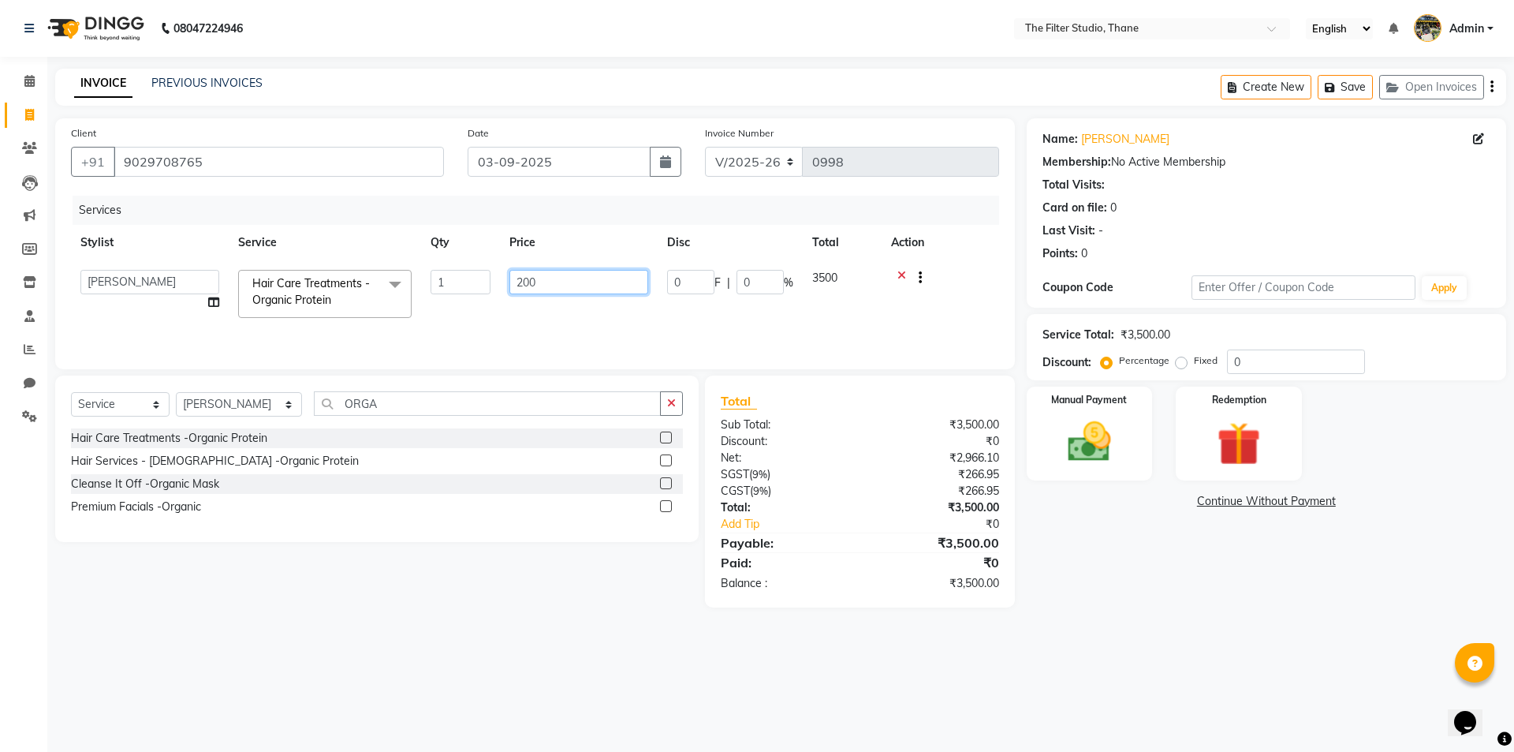
type input "2000"
click at [1119, 567] on div "Name: [PERSON_NAME] Membership: No Active Membership Total Visits: Card on file…" at bounding box center [1272, 362] width 491 height 489
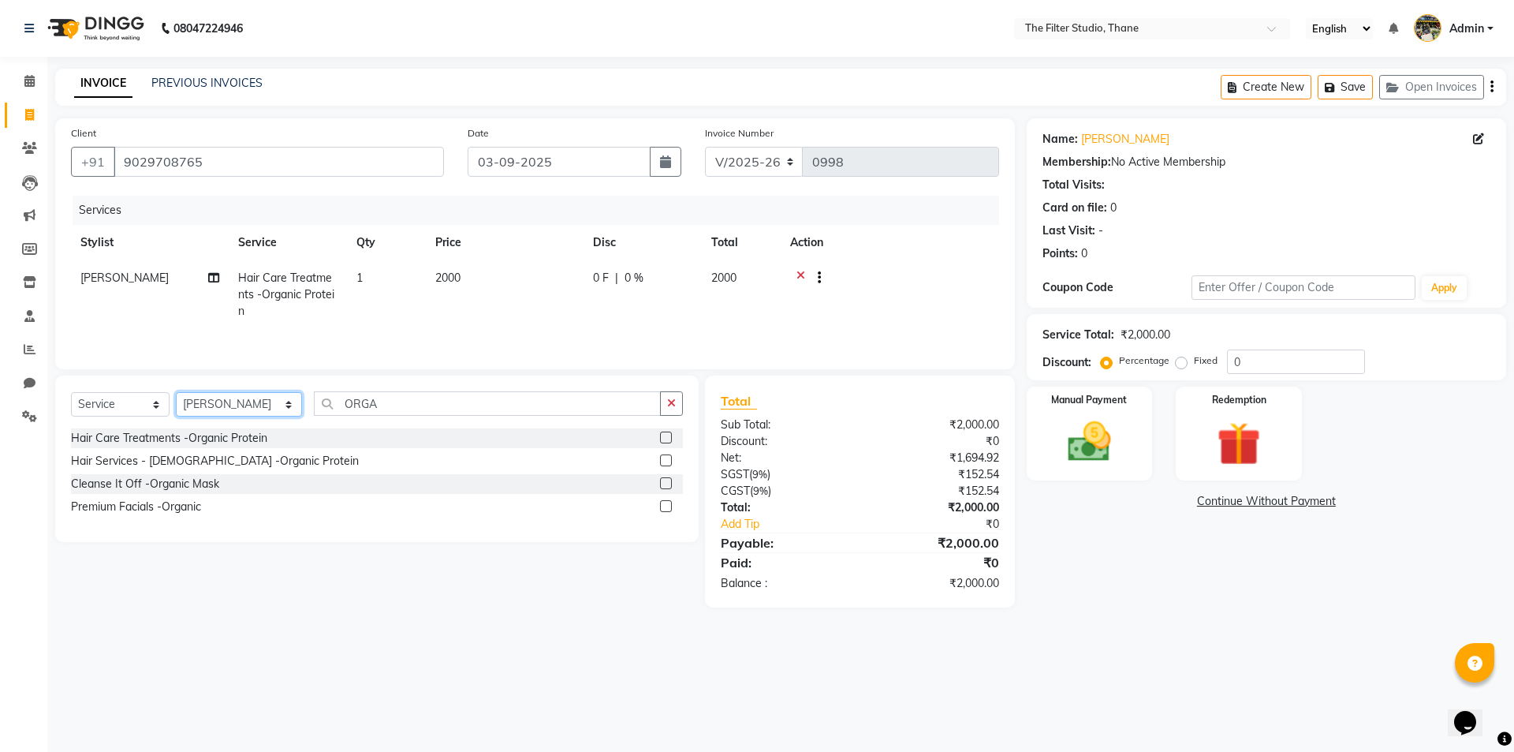
click at [256, 401] on select "Select Stylist [PERSON_NAME] [PERSON_NAME] [PERSON_NAME] [PERSON_NAME] [PERSON_…" at bounding box center [239, 404] width 126 height 24
click at [437, 624] on main "INVOICE PREVIOUS INVOICES Create New Save Open Invoices Client [PHONE_NUMBER] D…" at bounding box center [780, 350] width 1467 height 562
drag, startPoint x: 437, startPoint y: 624, endPoint x: 427, endPoint y: 577, distance: 47.6
click at [435, 615] on main "INVOICE PREVIOUS INVOICES Create New Save Open Invoices Client [PHONE_NUMBER] D…" at bounding box center [780, 350] width 1467 height 562
click at [390, 404] on input "ORGA" at bounding box center [487, 403] width 347 height 24
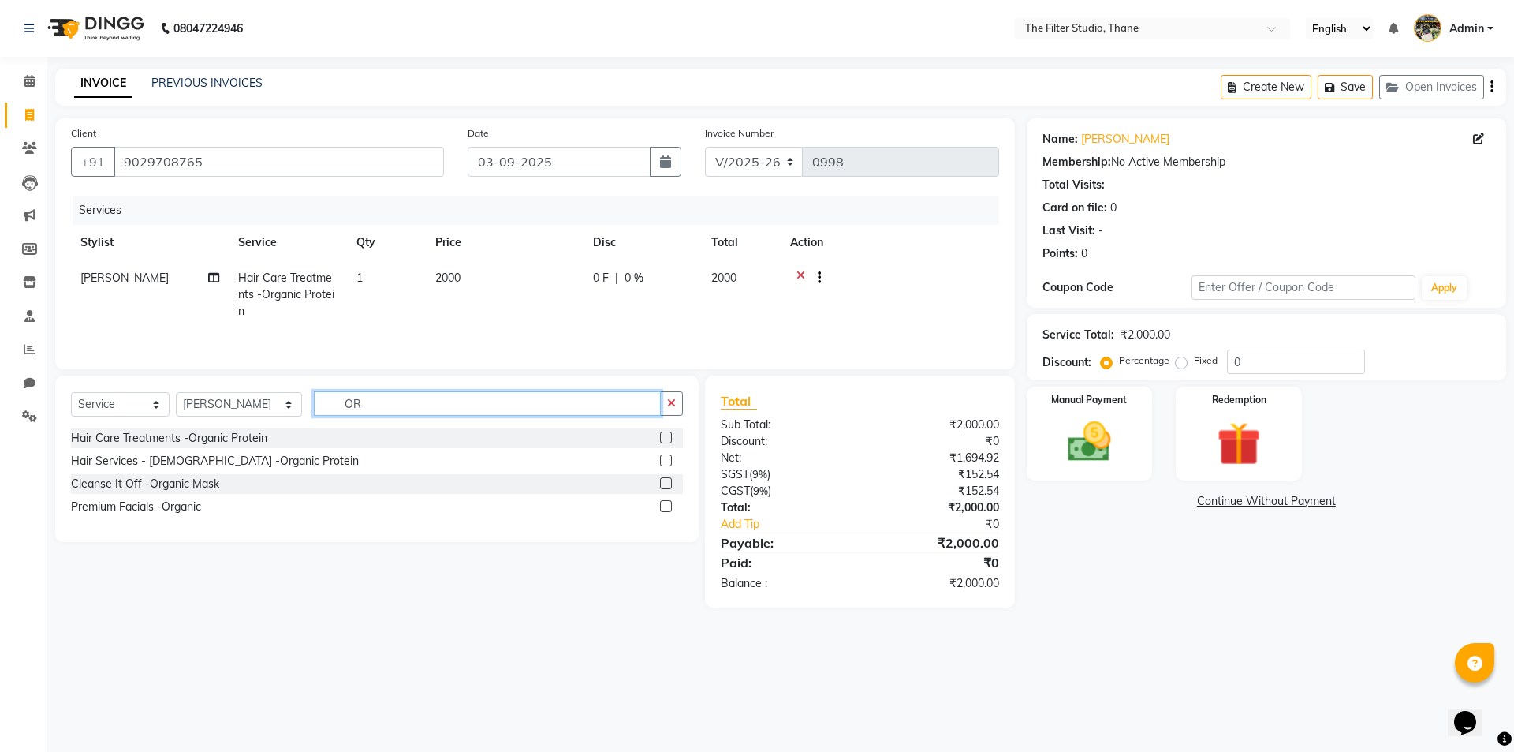
type input "O"
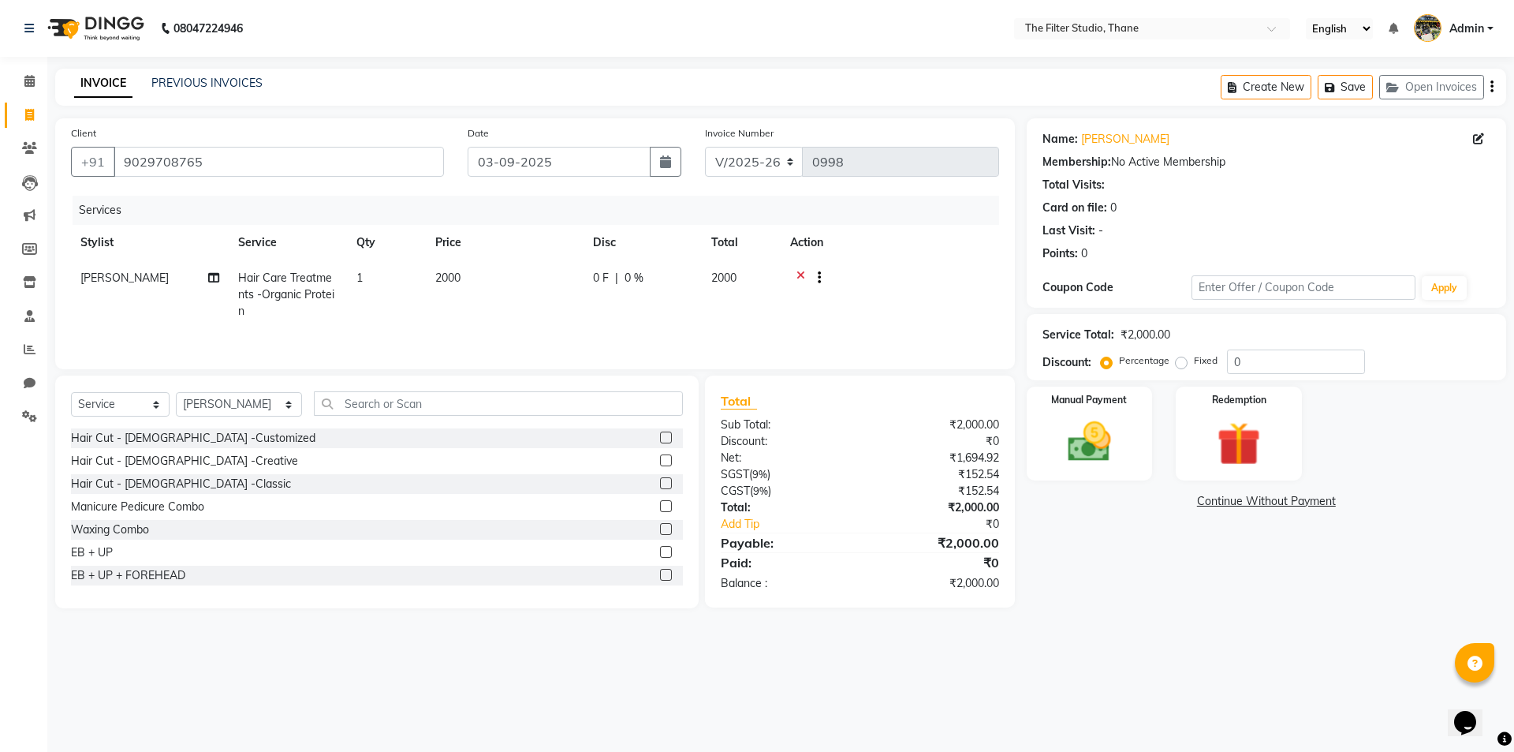
click at [660, 483] on label at bounding box center [666, 483] width 12 height 12
click at [660, 483] on input "checkbox" at bounding box center [665, 484] width 10 height 10
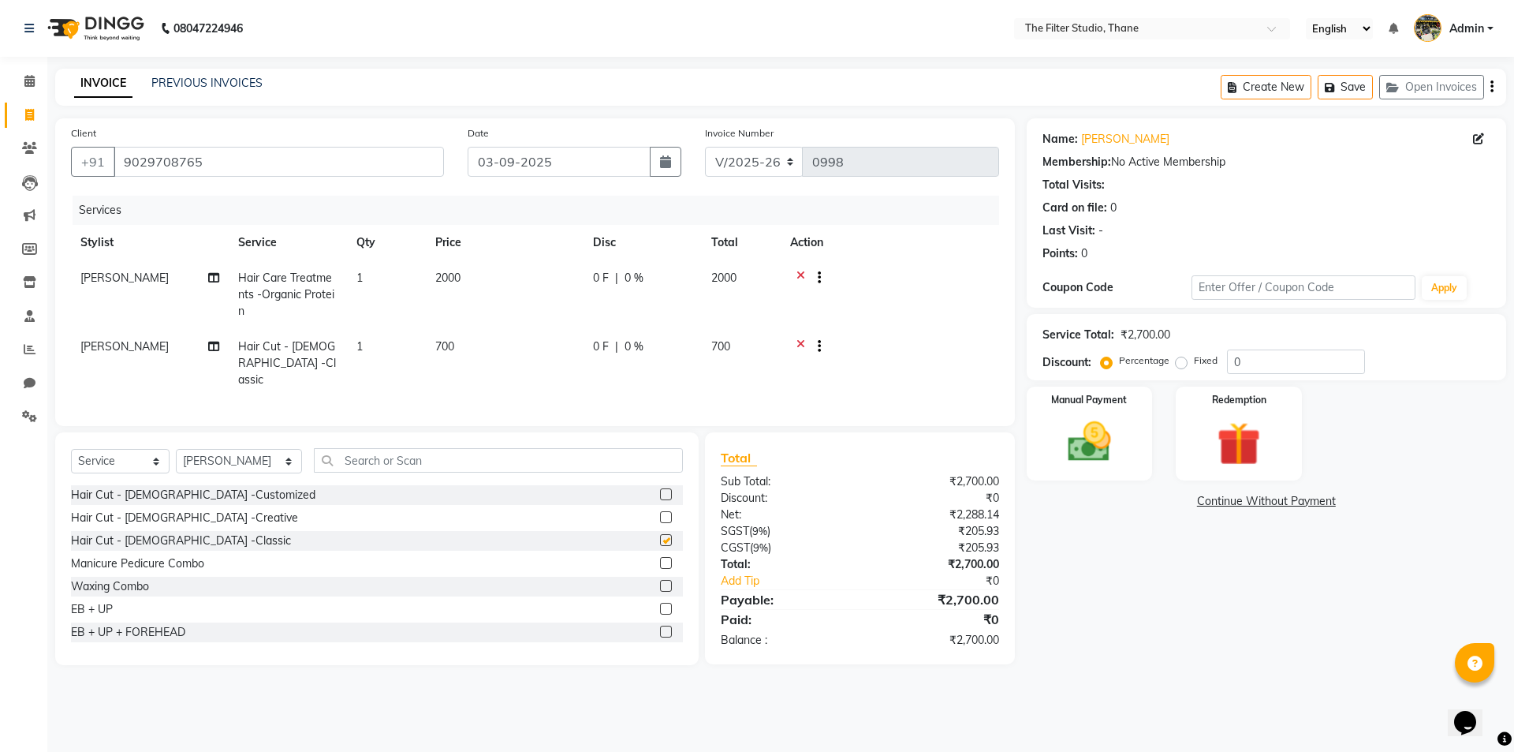
checkbox input "false"
drag, startPoint x: 1087, startPoint y: 429, endPoint x: 1017, endPoint y: 427, distance: 69.4
click at [1086, 429] on img at bounding box center [1089, 441] width 71 height 50
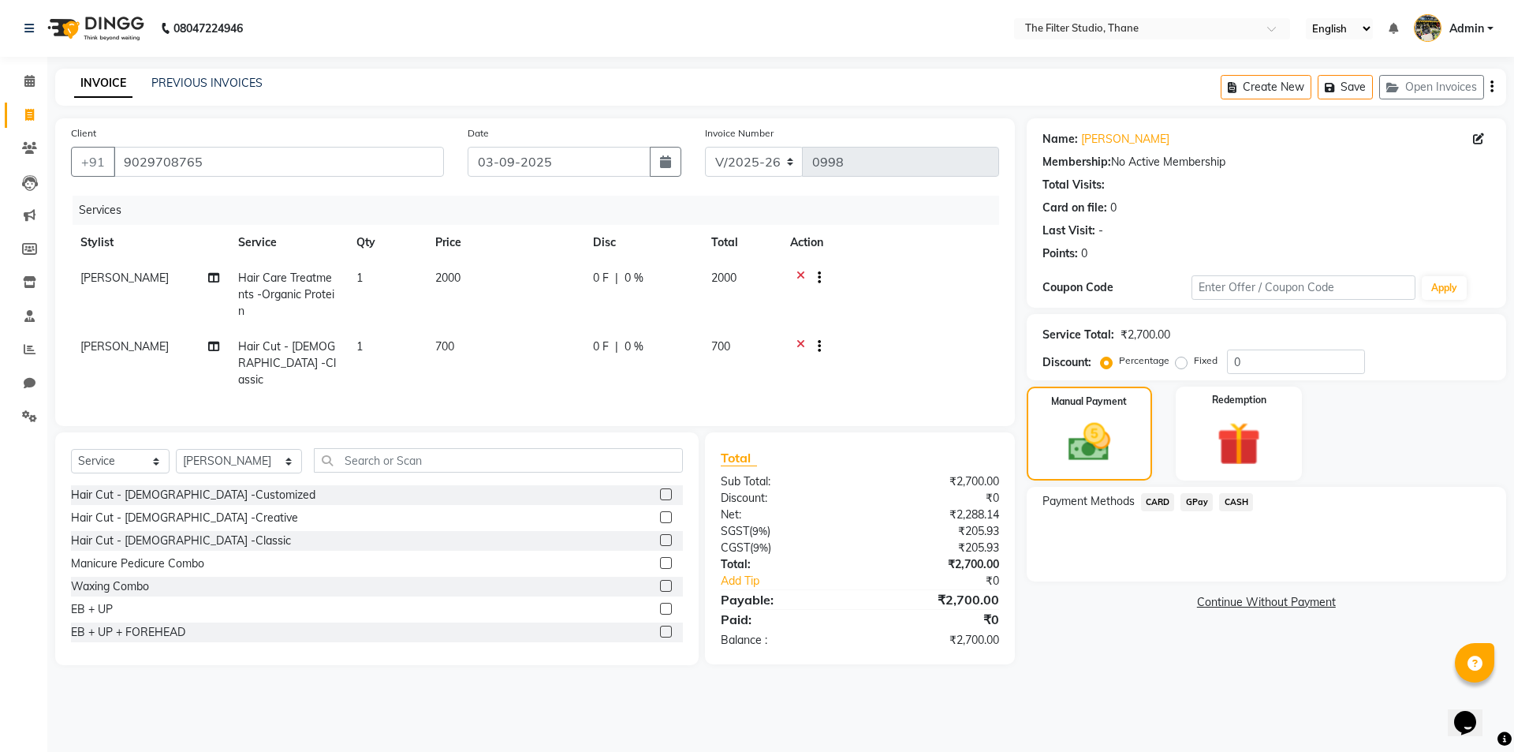
click at [1201, 500] on span "GPay" at bounding box center [1197, 502] width 32 height 18
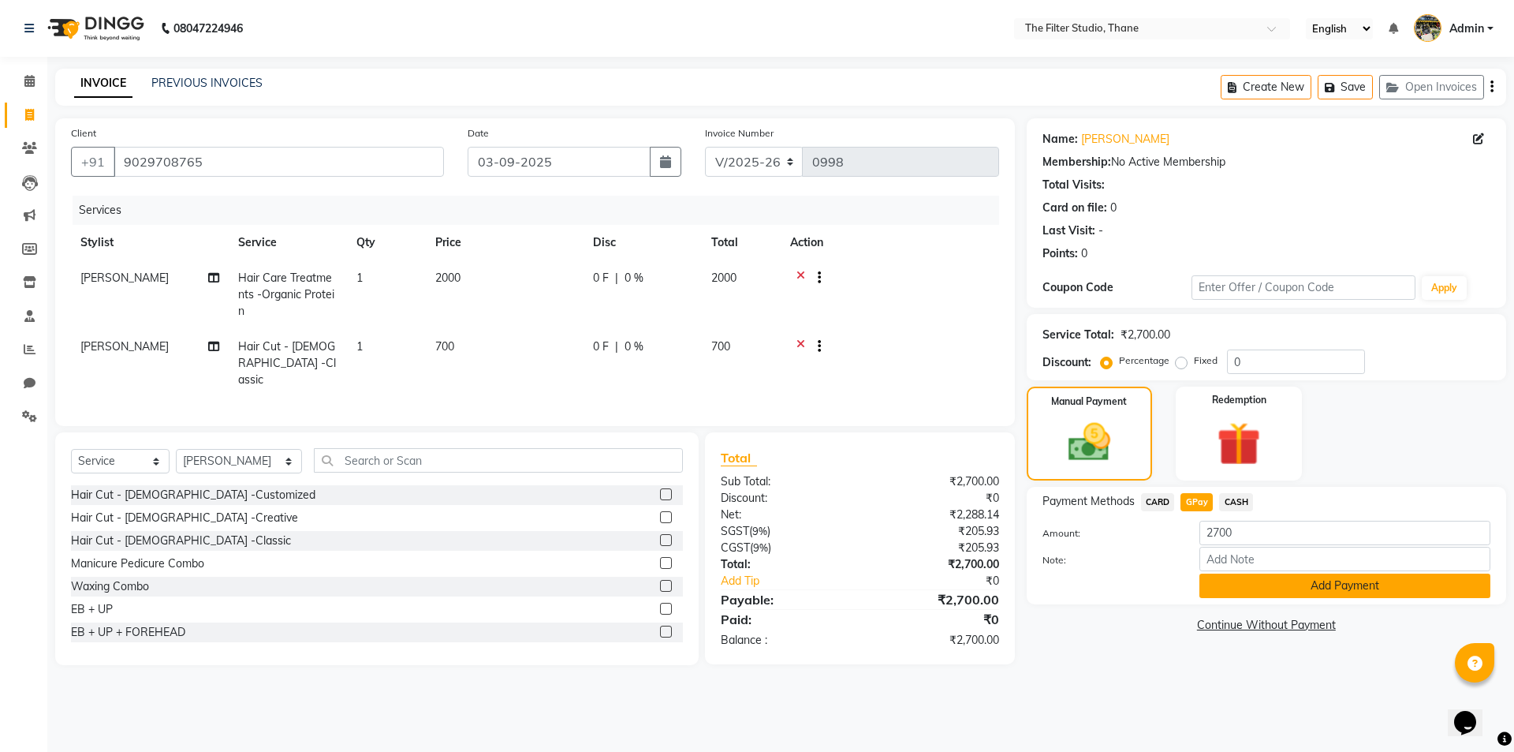
click at [1207, 585] on button "Add Payment" at bounding box center [1345, 585] width 291 height 24
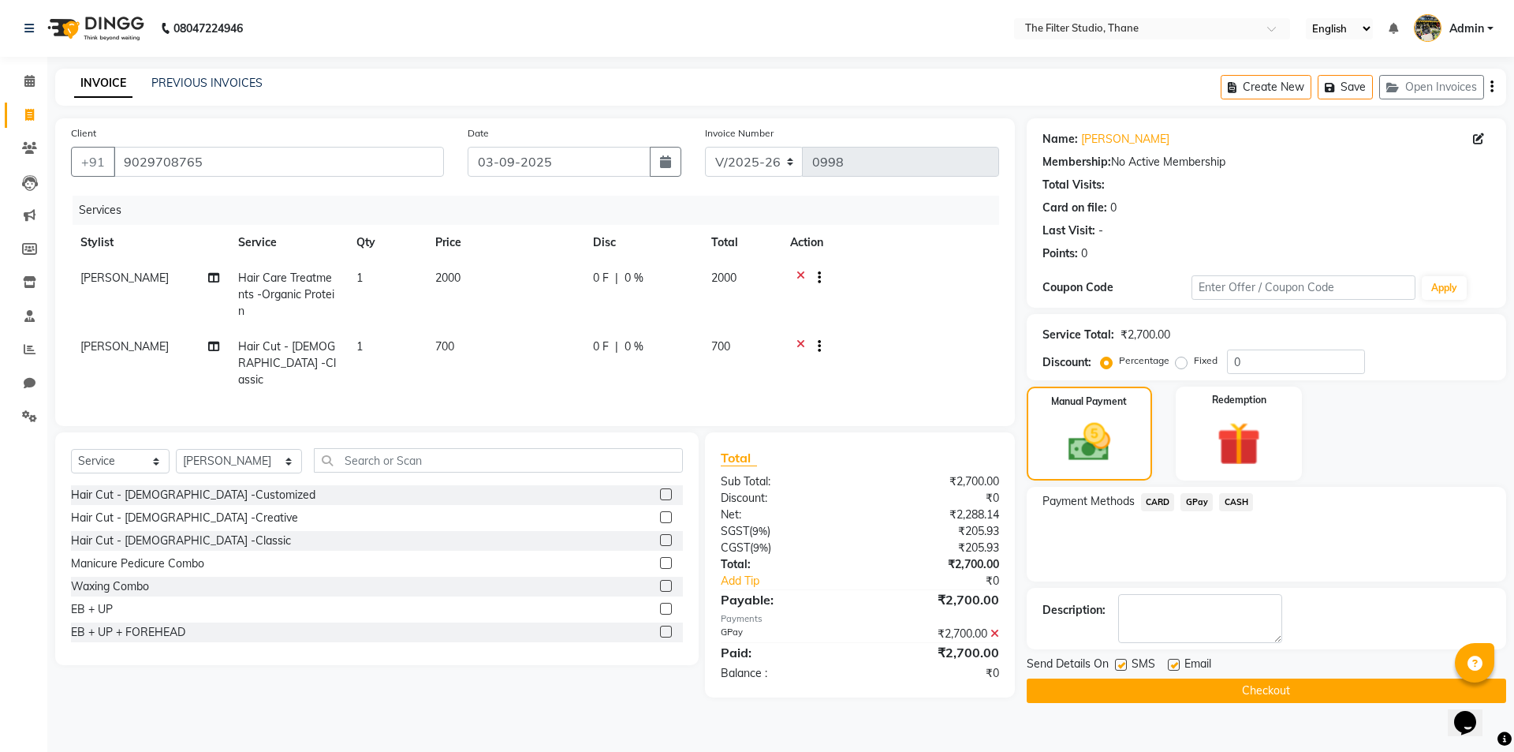
click at [1126, 666] on label at bounding box center [1121, 665] width 12 height 12
click at [1125, 666] on input "checkbox" at bounding box center [1120, 665] width 10 height 10
checkbox input "false"
click at [1118, 689] on button "Checkout" at bounding box center [1267, 690] width 480 height 24
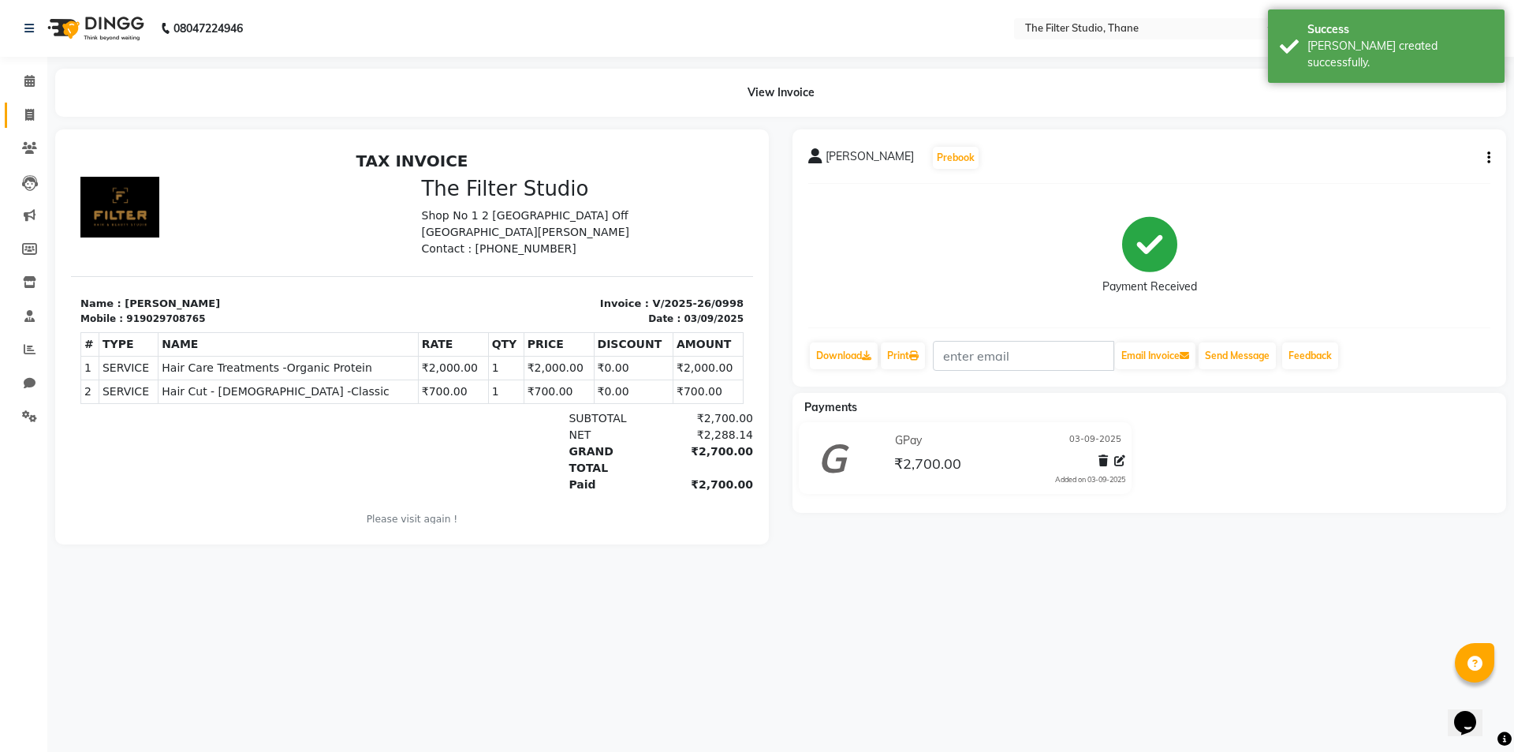
click at [24, 124] on link "Invoice" at bounding box center [24, 116] width 38 height 26
select select "8024"
select select "service"
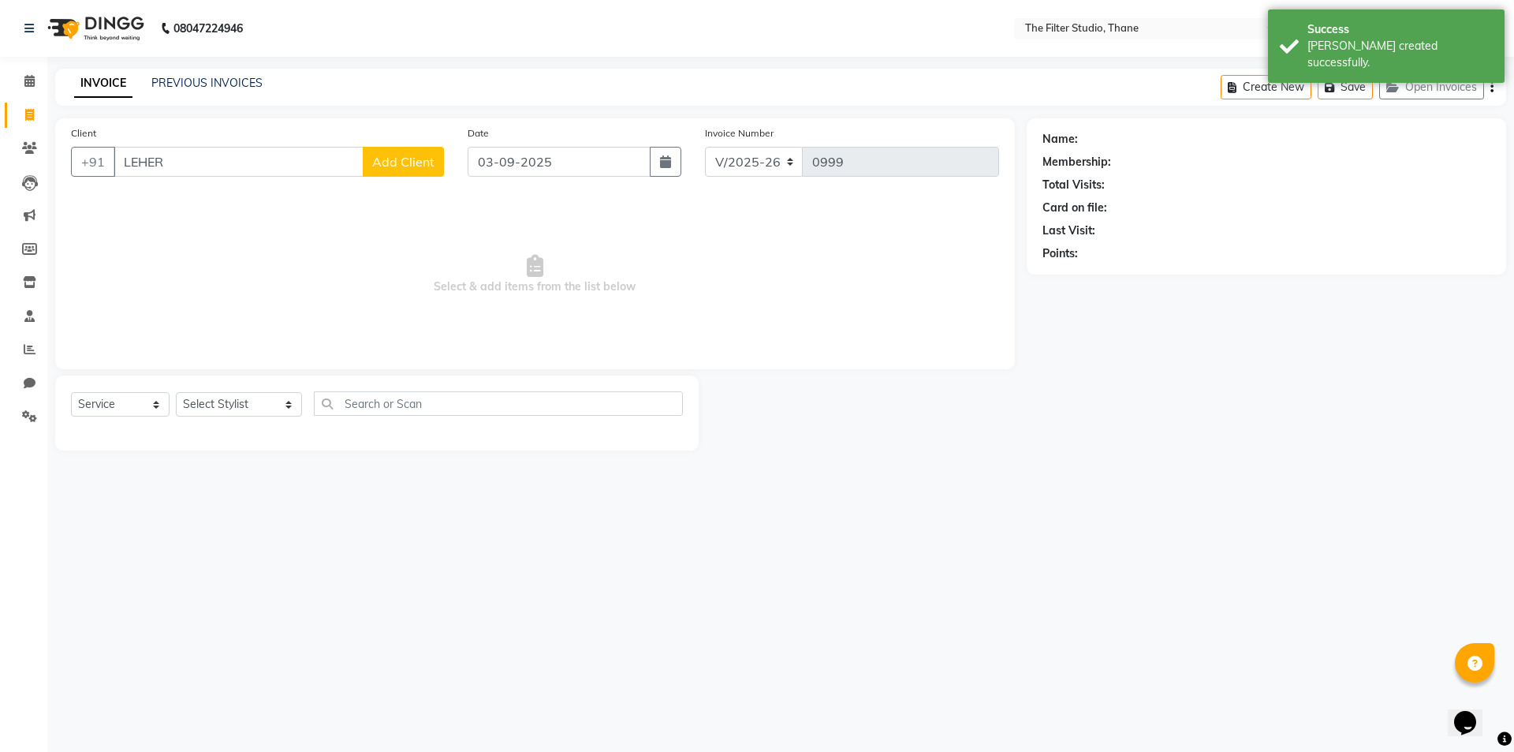
click at [267, 169] on input "LEHER" at bounding box center [239, 162] width 250 height 30
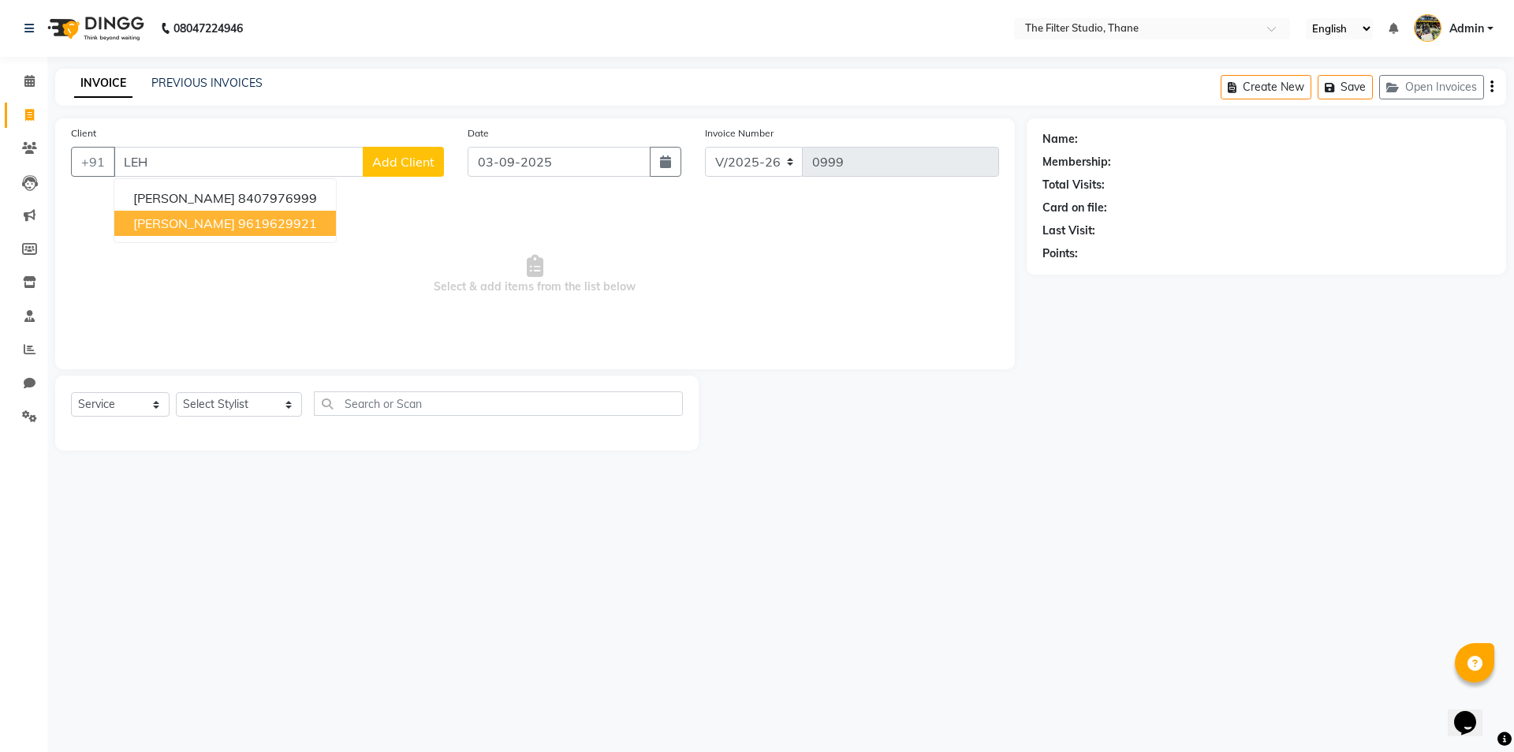
click at [219, 224] on span "[PERSON_NAME]" at bounding box center [184, 223] width 102 height 16
type input "9619629921"
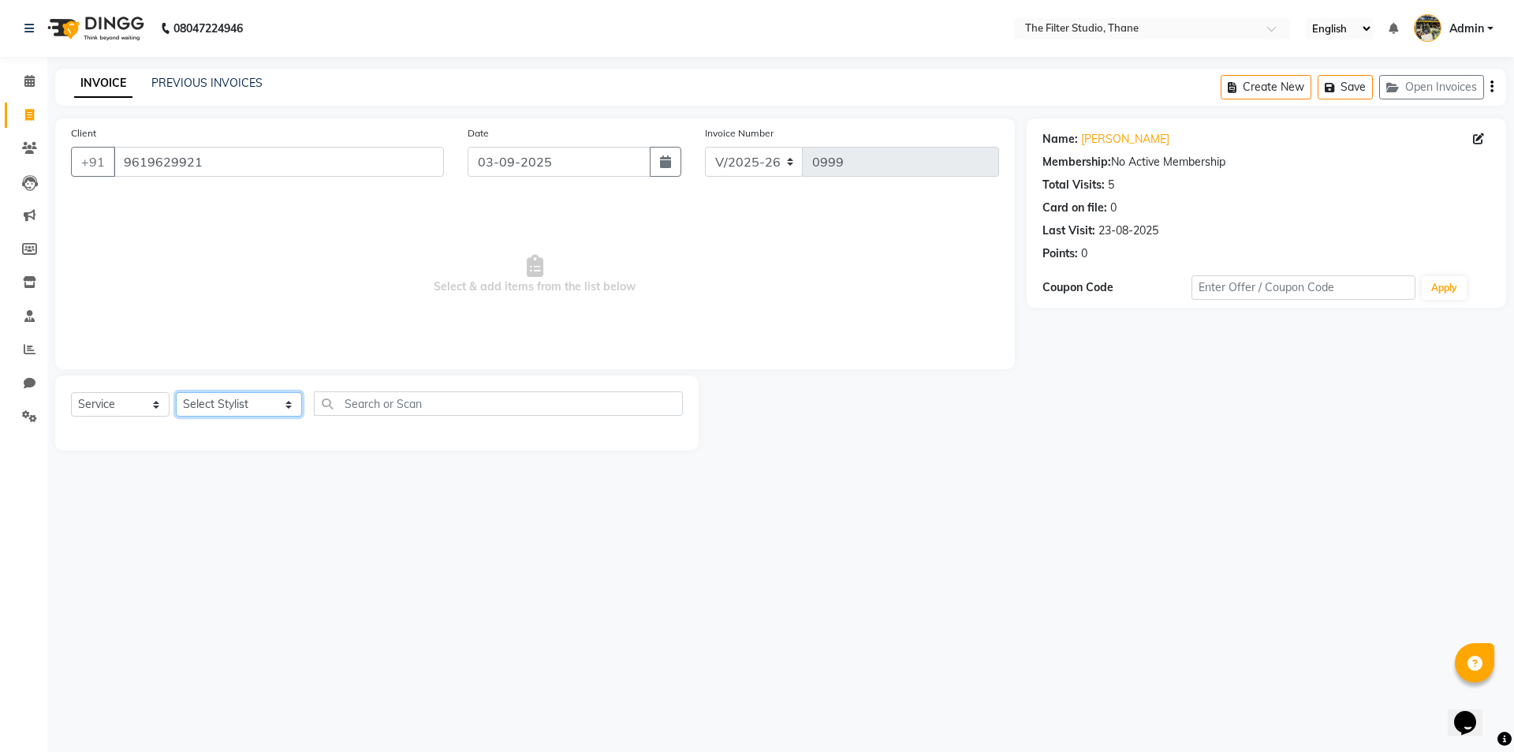
click at [208, 406] on select "Select Stylist [PERSON_NAME] [PERSON_NAME] [PERSON_NAME] [PERSON_NAME] [PERSON_…" at bounding box center [239, 404] width 126 height 24
click at [205, 410] on select "Select Stylist [PERSON_NAME] [PERSON_NAME] [PERSON_NAME] [PERSON_NAME] [PERSON_…" at bounding box center [239, 404] width 126 height 24
select select "74194"
click at [176, 392] on select "Select Stylist [PERSON_NAME] [PERSON_NAME] [PERSON_NAME] [PERSON_NAME] [PERSON_…" at bounding box center [239, 404] width 126 height 24
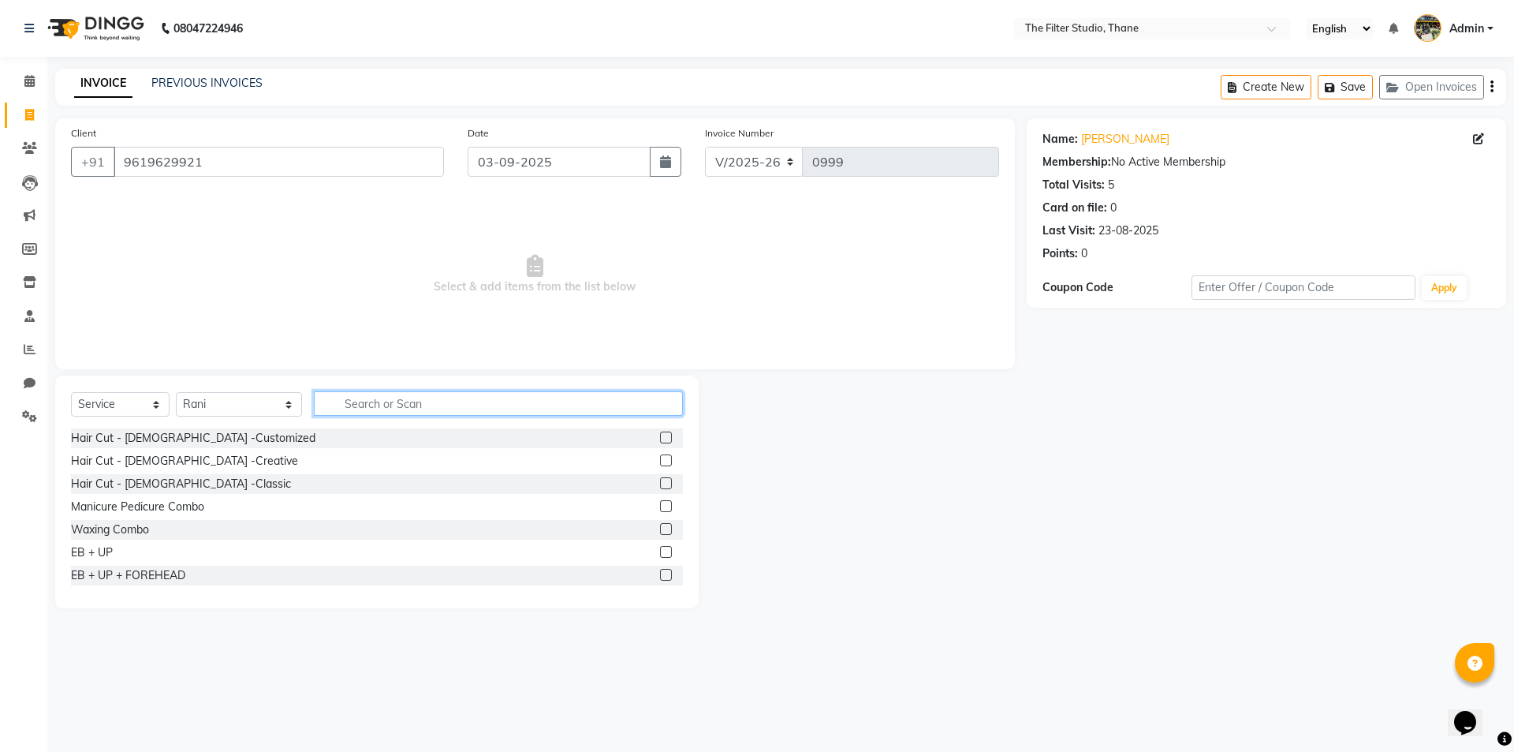
click at [362, 395] on input "text" at bounding box center [498, 403] width 369 height 24
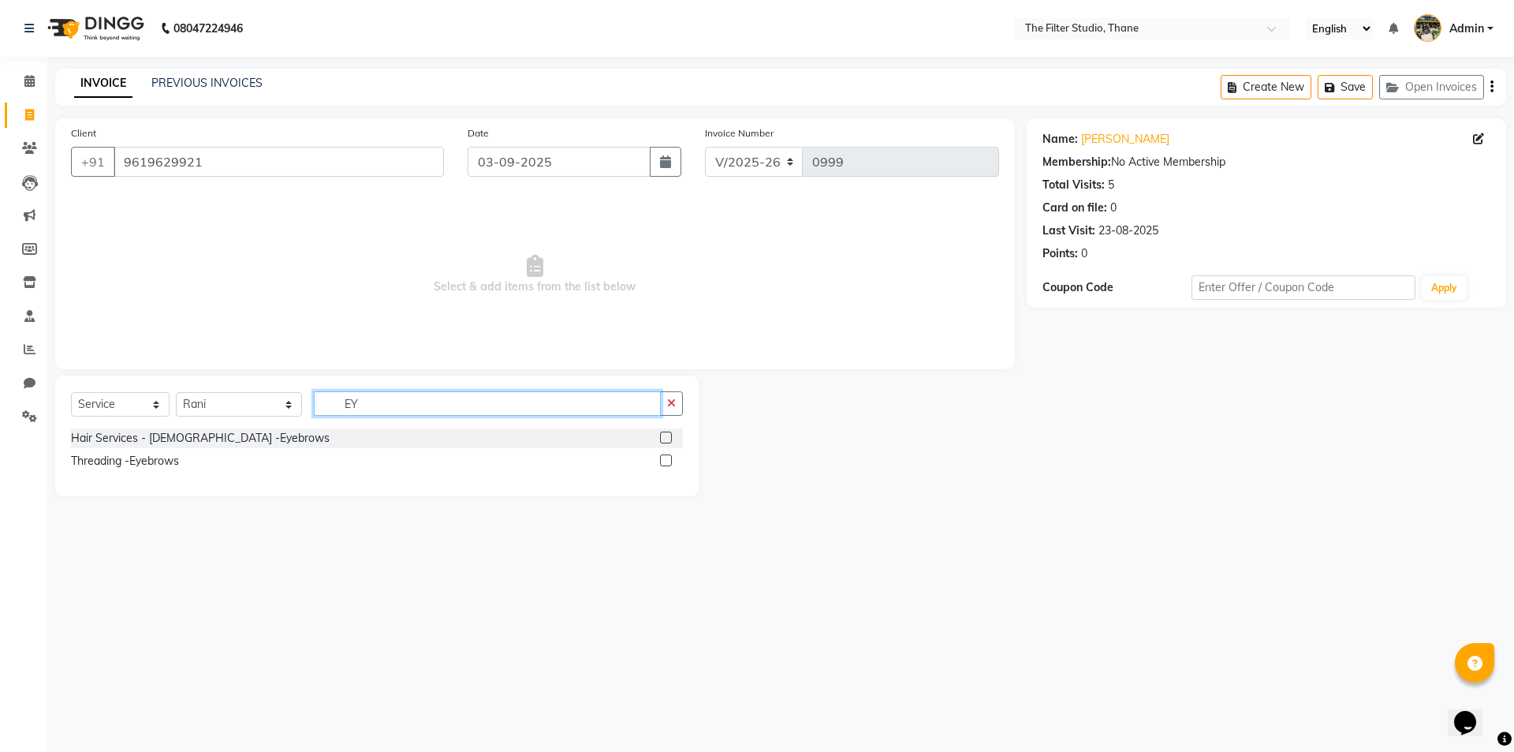
type input "EY"
click at [666, 462] on label at bounding box center [666, 460] width 12 height 12
click at [666, 462] on input "checkbox" at bounding box center [665, 461] width 10 height 10
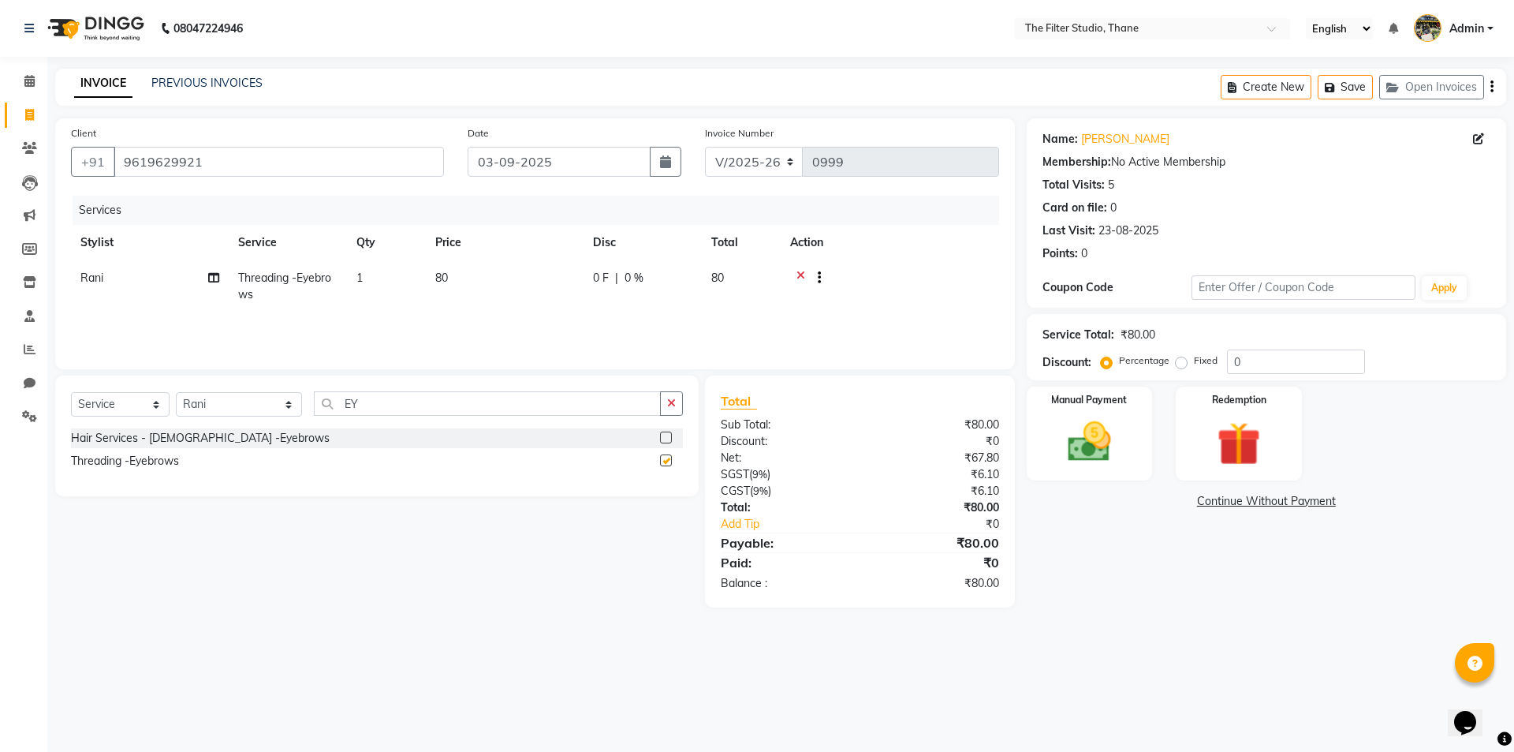
checkbox input "false"
click at [348, 394] on input "EY" at bounding box center [487, 403] width 347 height 24
type input "E"
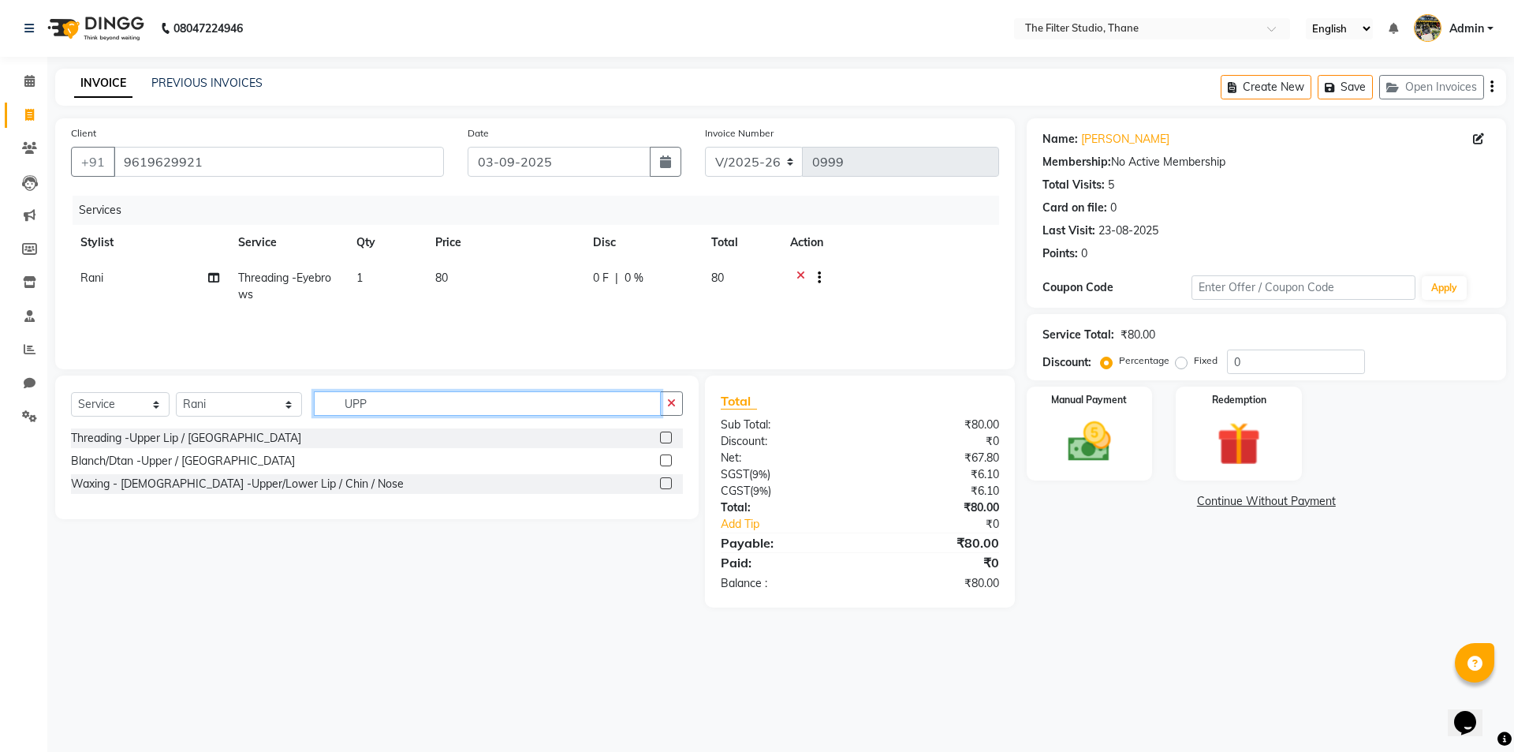
type input "UPP"
click at [668, 484] on label at bounding box center [666, 483] width 12 height 12
click at [668, 484] on input "checkbox" at bounding box center [665, 484] width 10 height 10
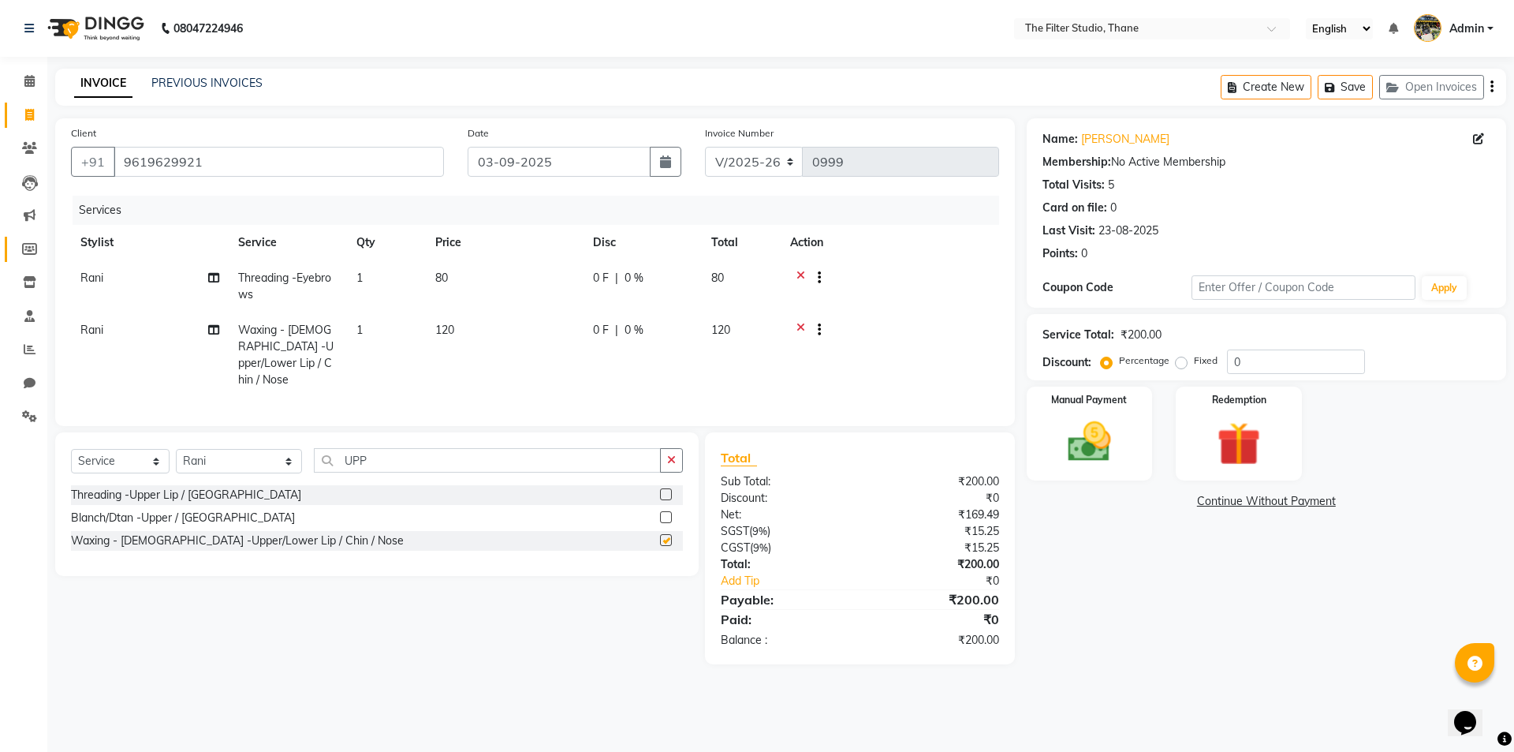
checkbox input "false"
click at [1127, 443] on div "Manual Payment" at bounding box center [1089, 433] width 131 height 97
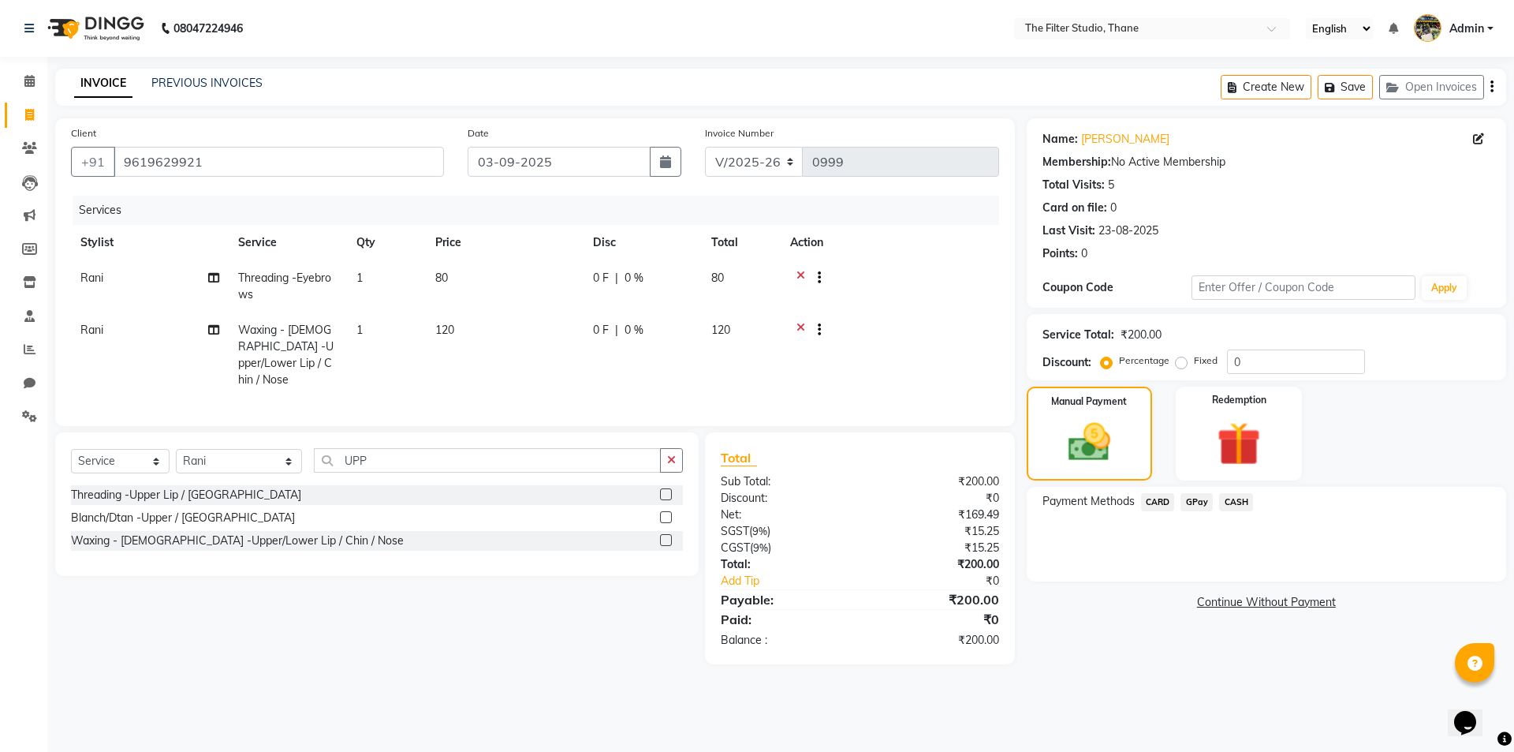
click at [1197, 504] on span "GPay" at bounding box center [1197, 502] width 32 height 18
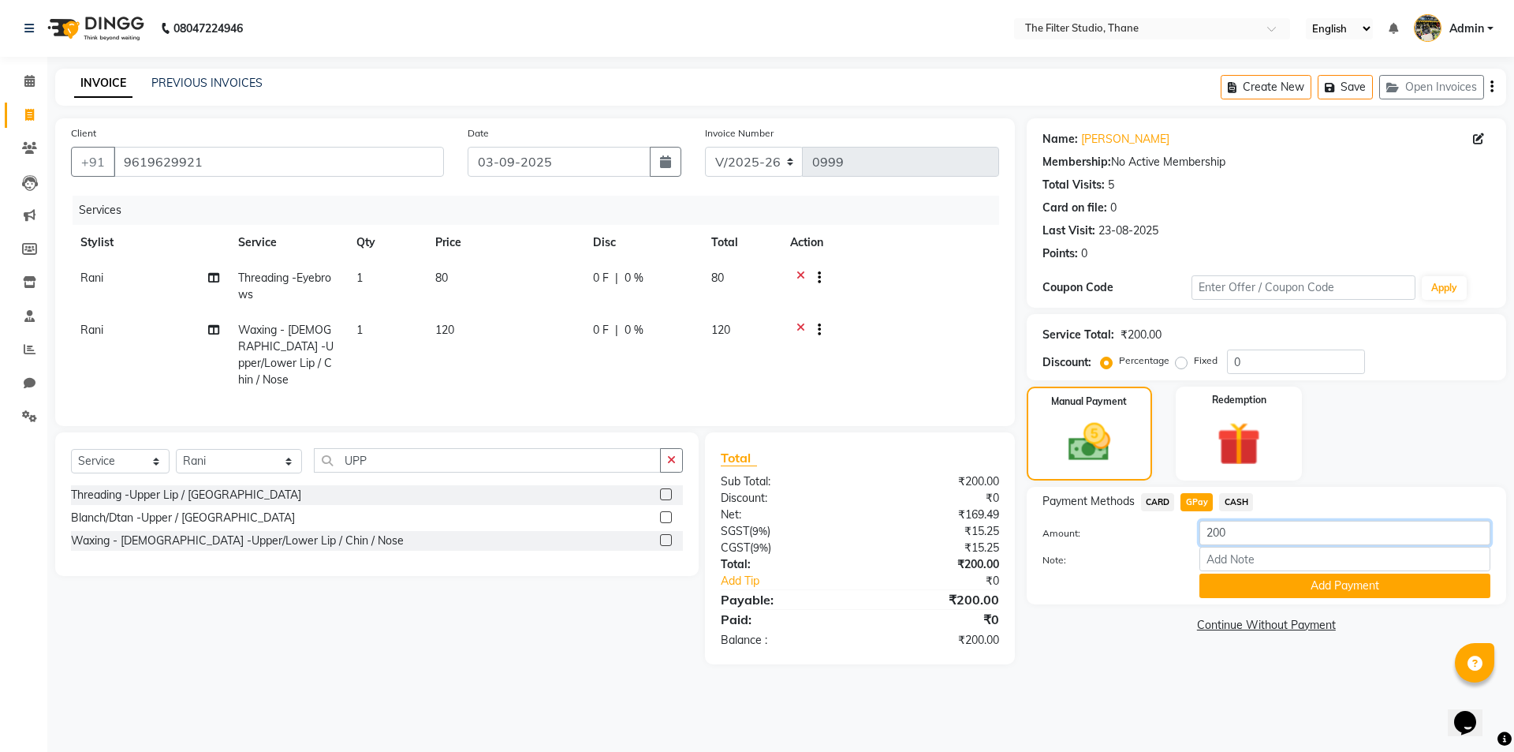
drag, startPoint x: 1227, startPoint y: 533, endPoint x: 1207, endPoint y: 536, distance: 20.6
click at [1207, 536] on input "200" at bounding box center [1345, 533] width 291 height 24
click at [1211, 584] on button "Add Payment" at bounding box center [1345, 585] width 291 height 24
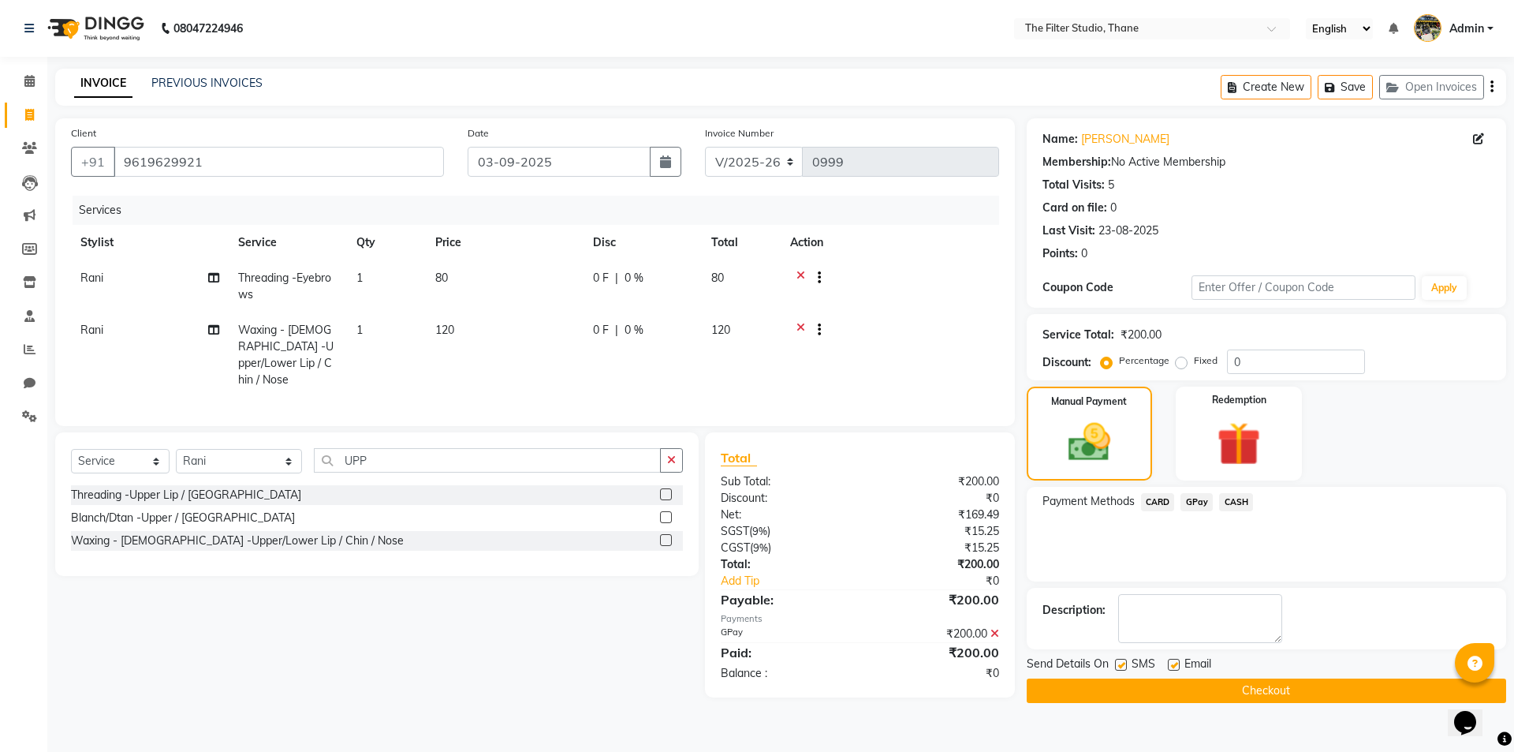
click at [1125, 665] on label at bounding box center [1121, 665] width 12 height 12
click at [1125, 665] on input "checkbox" at bounding box center [1120, 665] width 10 height 10
checkbox input "false"
click at [1125, 684] on button "Checkout" at bounding box center [1267, 690] width 480 height 24
